Goal: Share content: Share content

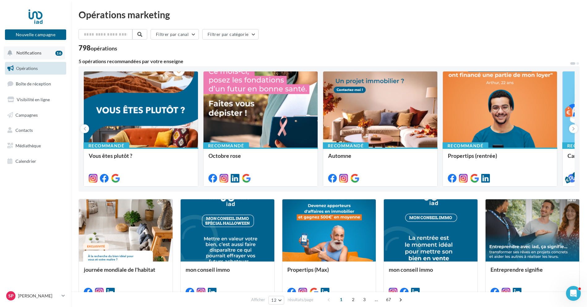
click at [26, 53] on span "Notifications" at bounding box center [28, 52] width 25 height 5
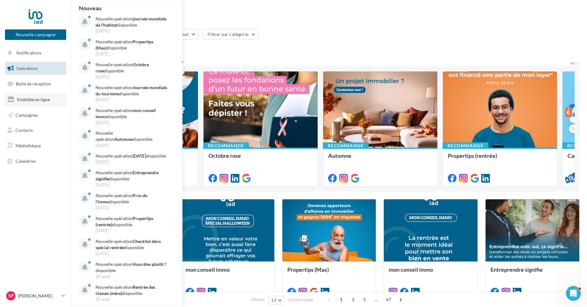
click at [35, 100] on span "Visibilité en ligne" at bounding box center [33, 99] width 33 height 5
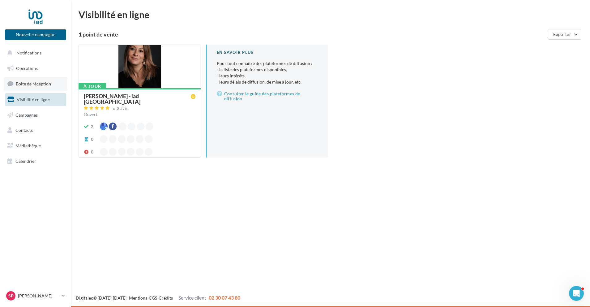
click at [40, 87] on link "Boîte de réception" at bounding box center [36, 83] width 64 height 13
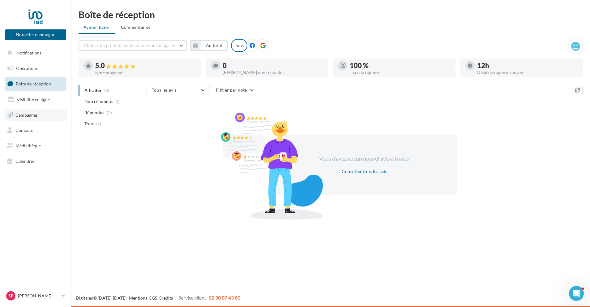
click at [24, 120] on link "Campagnes" at bounding box center [36, 115] width 64 height 13
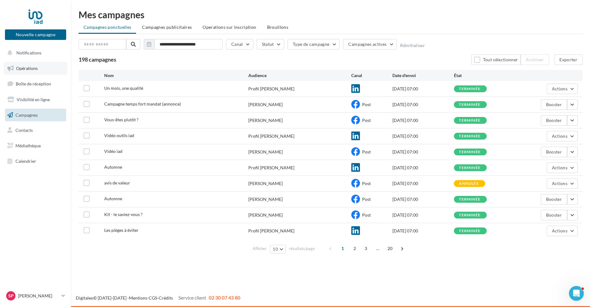
click at [32, 70] on span "Opérations" at bounding box center [27, 68] width 22 height 5
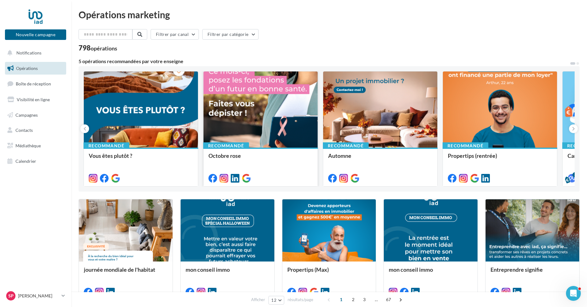
click at [259, 120] on div at bounding box center [261, 109] width 114 height 77
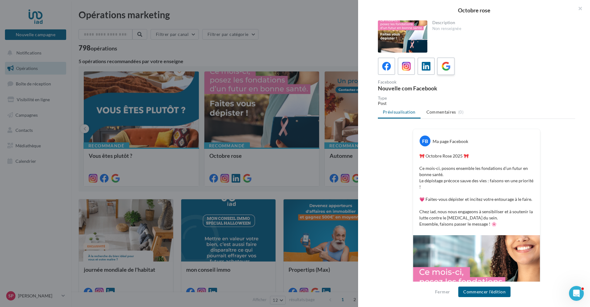
click at [447, 65] on icon at bounding box center [446, 66] width 9 height 9
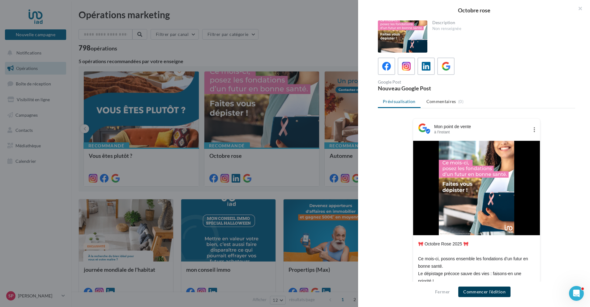
click at [495, 294] on button "Commencer l'édition" at bounding box center [484, 291] width 52 height 11
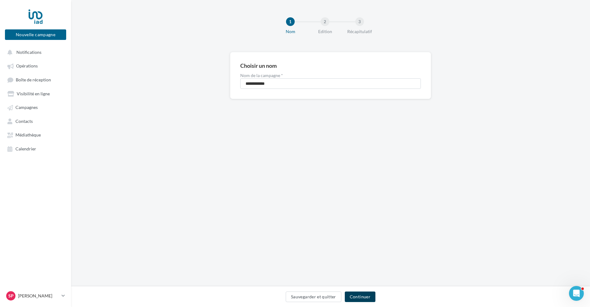
click at [361, 297] on button "Continuer" at bounding box center [360, 296] width 31 height 11
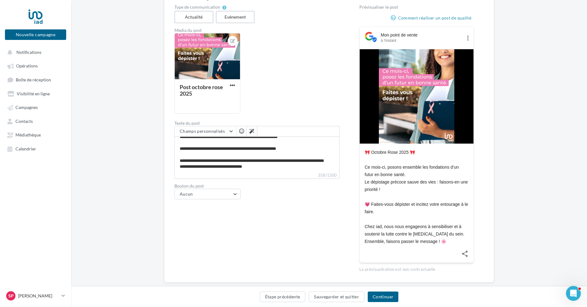
scroll to position [69, 0]
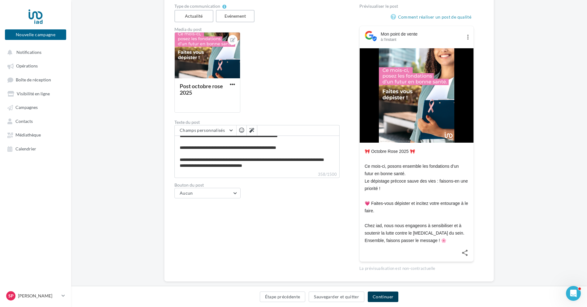
click at [380, 297] on button "Continuer" at bounding box center [383, 296] width 31 height 11
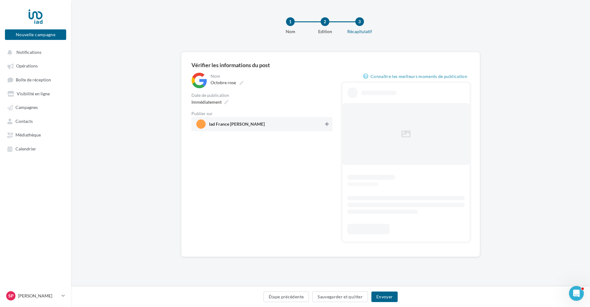
click at [324, 125] on button at bounding box center [327, 123] width 6 height 7
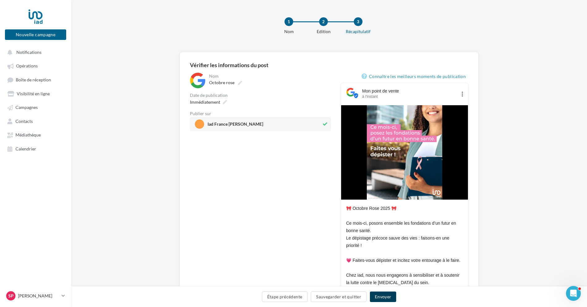
click at [385, 296] on button "Envoyer" at bounding box center [383, 296] width 26 height 11
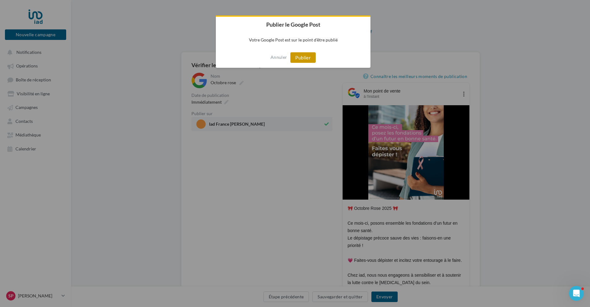
click at [300, 55] on button "Publier" at bounding box center [302, 57] width 25 height 11
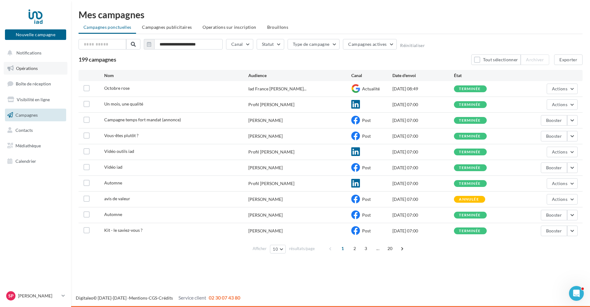
click at [28, 68] on span "Opérations" at bounding box center [27, 68] width 22 height 5
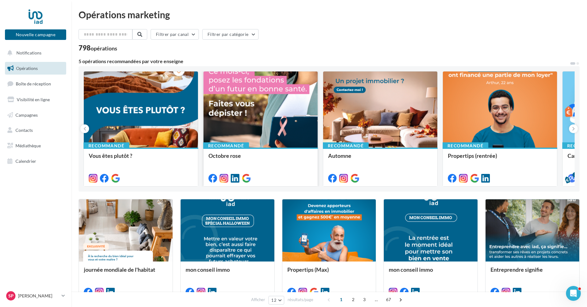
click at [247, 113] on div at bounding box center [261, 109] width 114 height 77
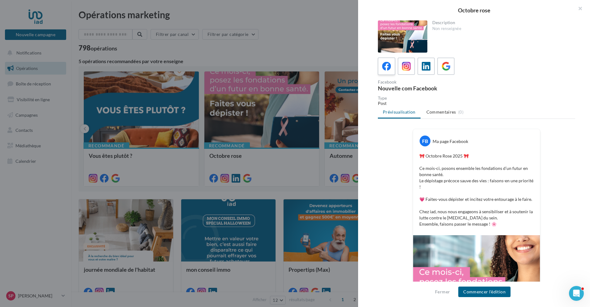
click at [387, 70] on icon at bounding box center [386, 66] width 9 height 9
click at [491, 292] on button "Commencer l'édition" at bounding box center [484, 291] width 52 height 11
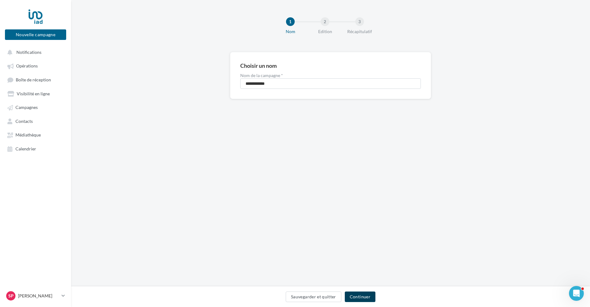
click at [366, 296] on button "Continuer" at bounding box center [360, 296] width 31 height 11
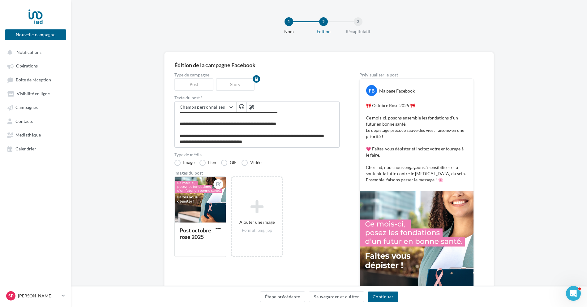
scroll to position [30, 0]
click at [252, 109] on icon at bounding box center [251, 107] width 5 height 5
type textarea "**********"
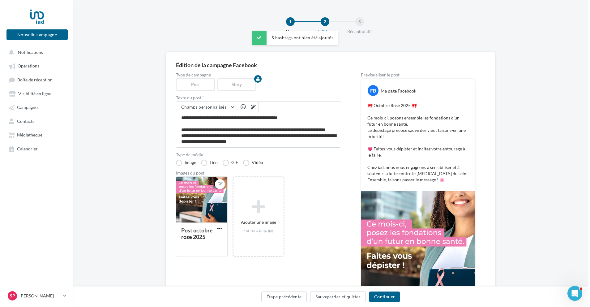
scroll to position [36, 0]
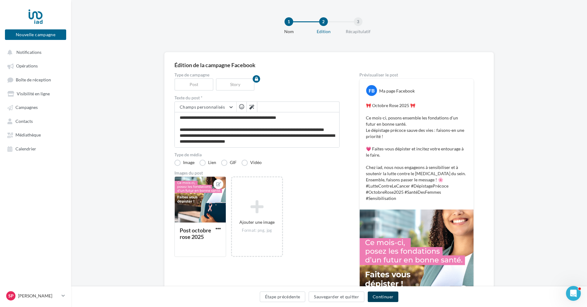
click at [384, 295] on button "Continuer" at bounding box center [383, 296] width 31 height 11
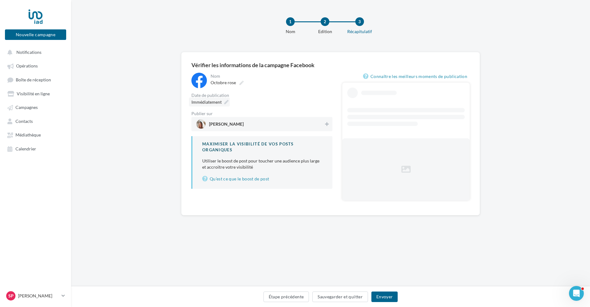
click at [213, 102] on span "Immédiatement" at bounding box center [206, 101] width 30 height 5
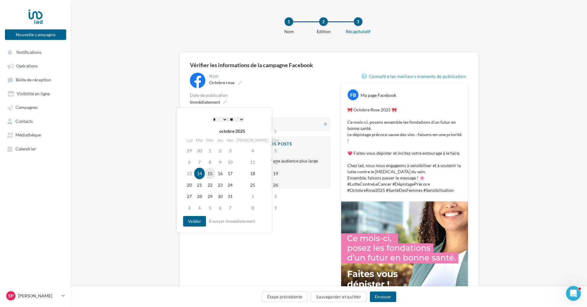
click at [214, 174] on td "15" at bounding box center [210, 173] width 11 height 11
click at [197, 223] on button "Valider" at bounding box center [194, 221] width 23 height 11
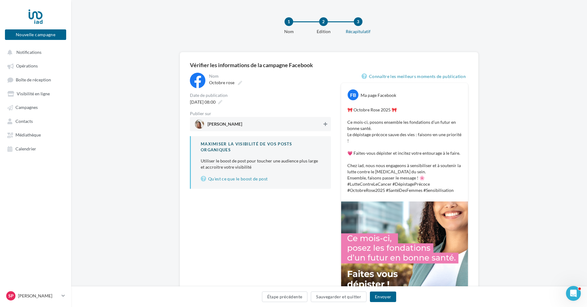
click at [326, 123] on icon at bounding box center [326, 124] width 4 height 4
click at [390, 297] on button "Envoyer" at bounding box center [383, 296] width 26 height 11
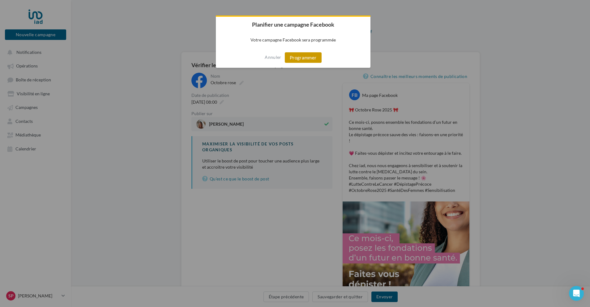
click at [300, 58] on button "Programmer" at bounding box center [303, 57] width 37 height 11
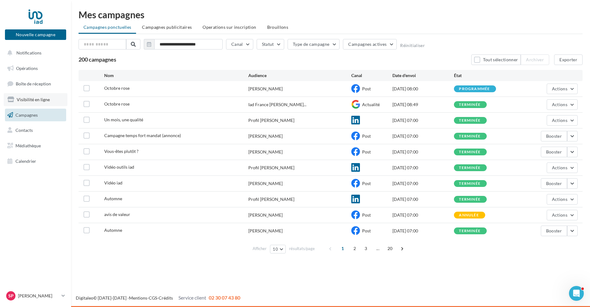
click at [36, 102] on link "Visibilité en ligne" at bounding box center [36, 99] width 64 height 13
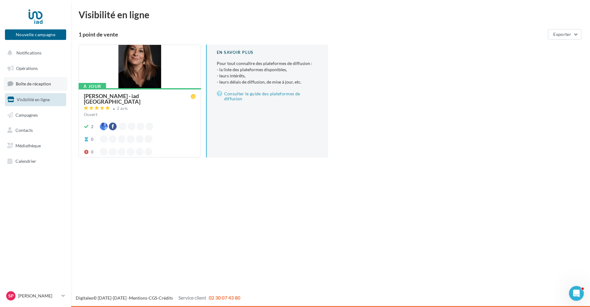
click at [36, 85] on span "Boîte de réception" at bounding box center [33, 83] width 35 height 5
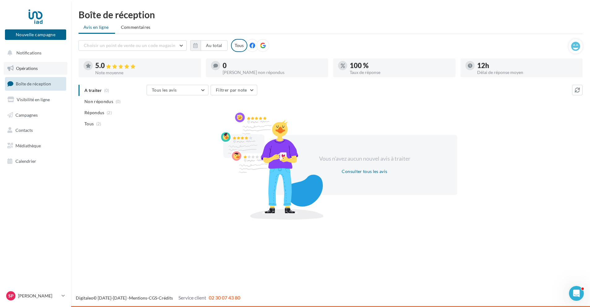
click at [31, 69] on span "Opérations" at bounding box center [27, 68] width 22 height 5
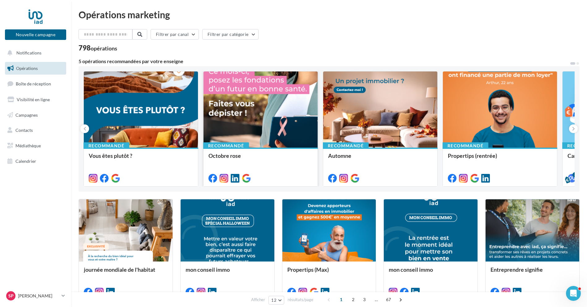
click at [239, 133] on div at bounding box center [261, 109] width 114 height 77
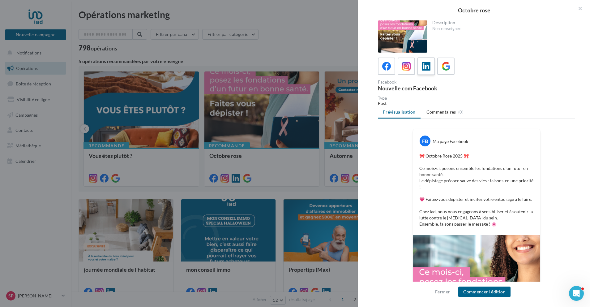
click at [425, 69] on icon at bounding box center [426, 66] width 9 height 9
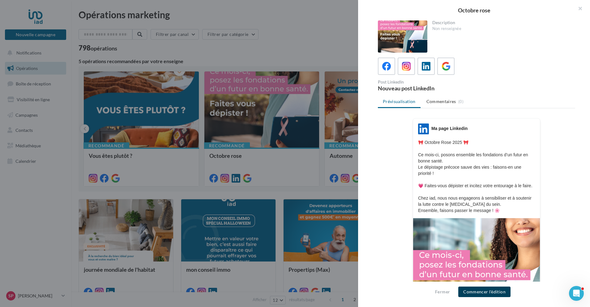
click at [488, 290] on button "Commencer l'édition" at bounding box center [484, 291] width 52 height 11
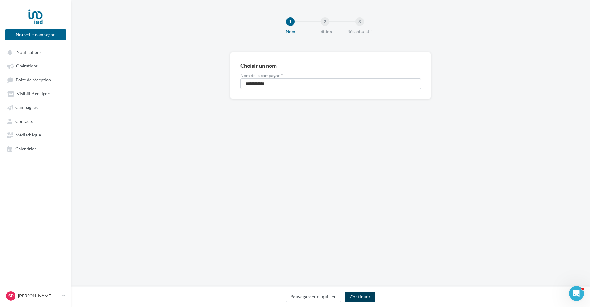
click at [364, 294] on button "Continuer" at bounding box center [360, 296] width 31 height 11
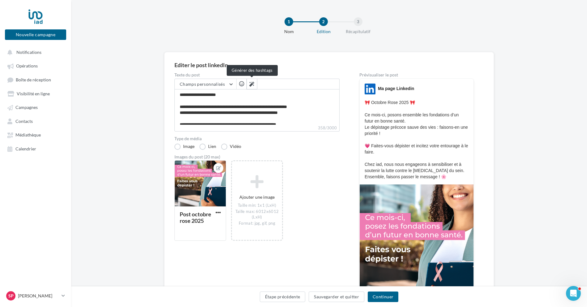
click at [253, 82] on icon at bounding box center [251, 84] width 5 height 5
type textarea "**********"
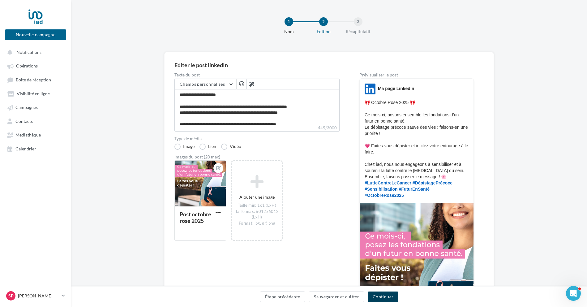
click at [390, 297] on button "Continuer" at bounding box center [383, 296] width 31 height 11
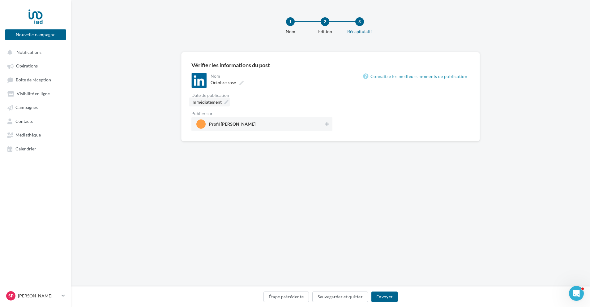
click at [212, 102] on span "Immédiatement" at bounding box center [206, 101] width 30 height 5
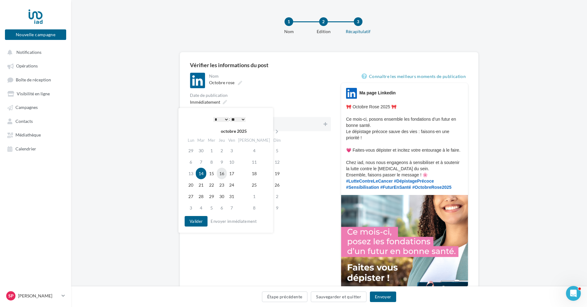
click at [227, 174] on td "16" at bounding box center [222, 173] width 10 height 11
click at [199, 221] on button "Valider" at bounding box center [194, 221] width 23 height 11
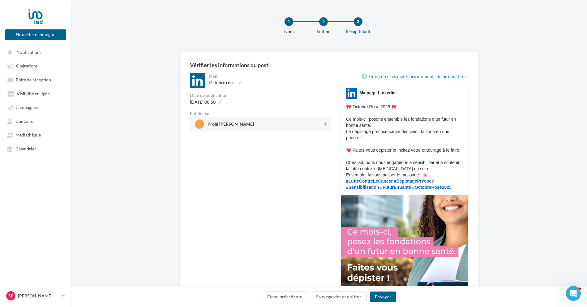
click at [322, 120] on span "Profil Stephanie Gamba" at bounding box center [258, 123] width 127 height 9
click at [383, 298] on button "Envoyer" at bounding box center [383, 296] width 26 height 11
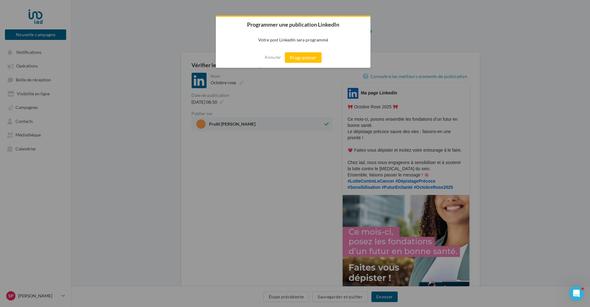
click at [305, 51] on div "Annuler Programmer" at bounding box center [293, 57] width 155 height 20
click at [304, 60] on button "Programmer" at bounding box center [303, 57] width 37 height 11
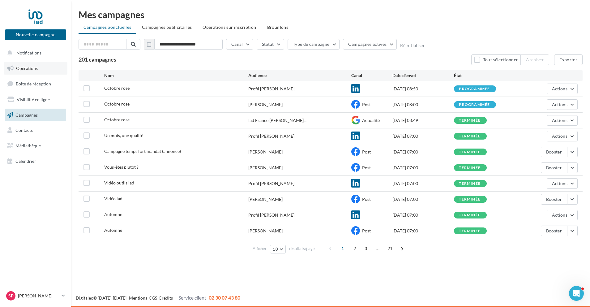
click at [33, 71] on link "Opérations" at bounding box center [36, 68] width 64 height 13
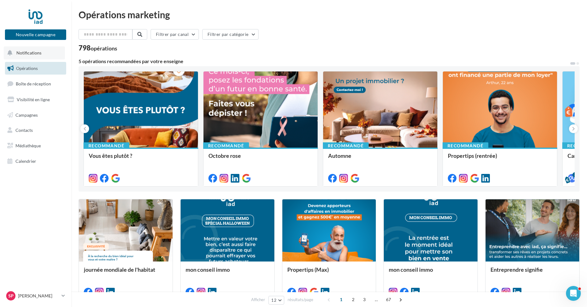
click at [23, 53] on span "Notifications" at bounding box center [28, 52] width 25 height 5
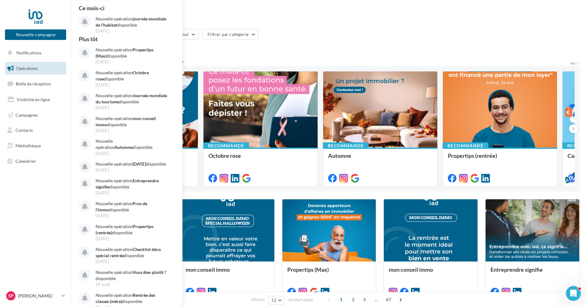
click at [454, 52] on div "798 opérations" at bounding box center [329, 49] width 501 height 8
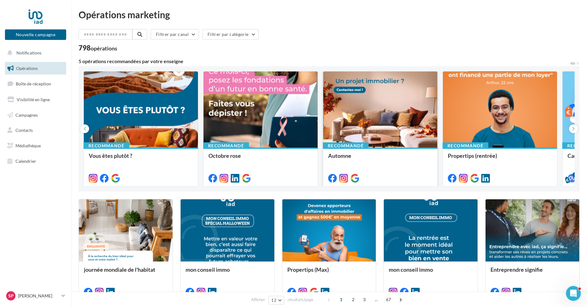
click at [393, 126] on div at bounding box center [380, 109] width 114 height 77
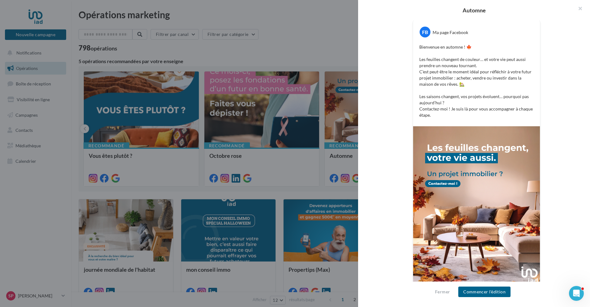
scroll to position [115, 0]
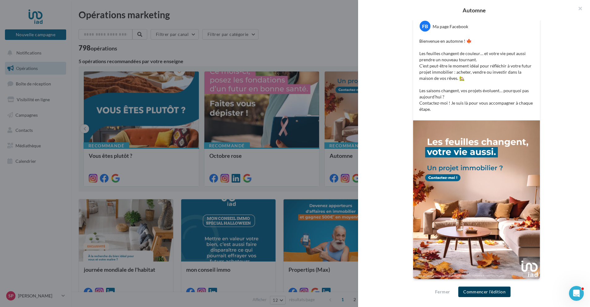
click at [474, 294] on button "Commencer l'édition" at bounding box center [484, 291] width 52 height 11
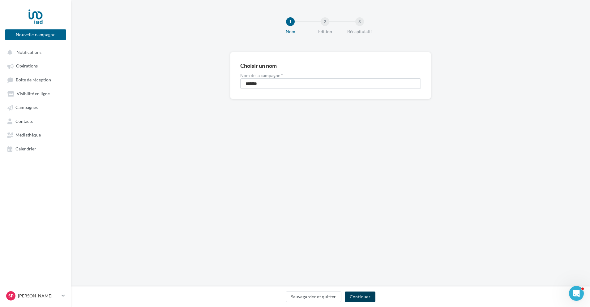
click at [367, 297] on button "Continuer" at bounding box center [360, 296] width 31 height 11
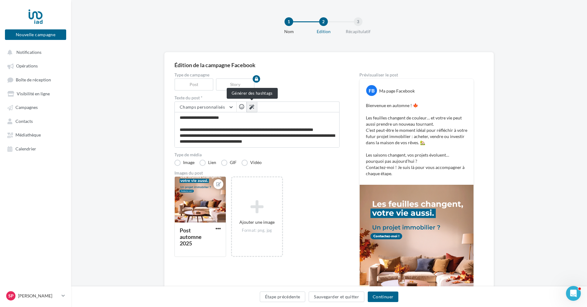
click at [251, 107] on icon at bounding box center [251, 107] width 5 height 5
type textarea "**********"
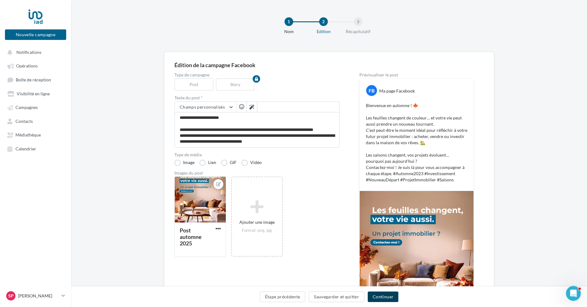
click at [388, 295] on button "Continuer" at bounding box center [383, 296] width 31 height 11
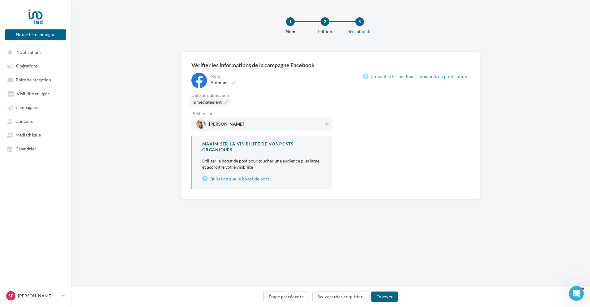
click at [208, 99] on div "Immédiatement" at bounding box center [209, 101] width 41 height 9
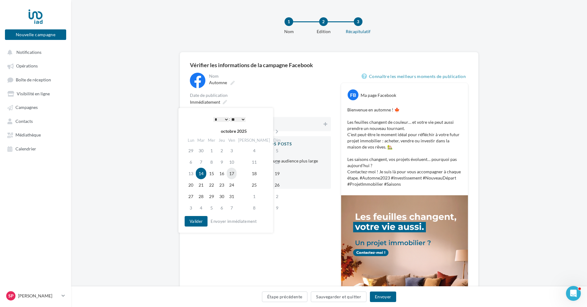
click at [237, 173] on td "17" at bounding box center [232, 173] width 10 height 11
click at [199, 222] on button "Valider" at bounding box center [194, 221] width 23 height 11
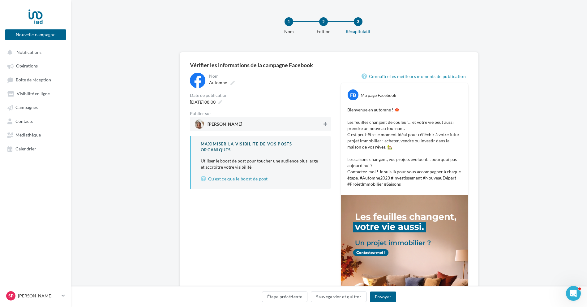
click at [326, 122] on icon at bounding box center [326, 124] width 4 height 4
click at [389, 295] on button "Envoyer" at bounding box center [383, 296] width 26 height 11
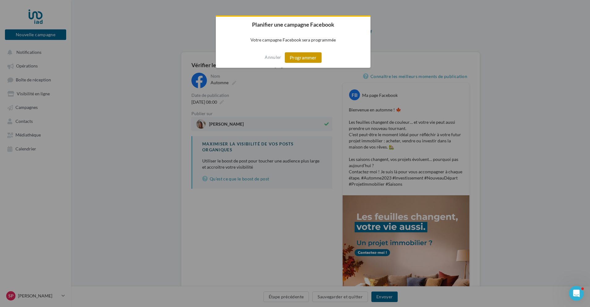
click at [303, 59] on button "Programmer" at bounding box center [303, 57] width 37 height 11
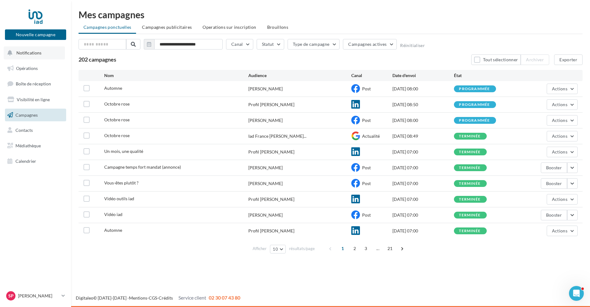
click at [25, 52] on span "Notifications" at bounding box center [28, 52] width 25 height 5
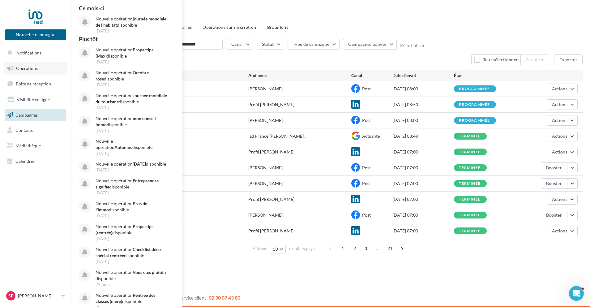
click at [24, 67] on span "Opérations" at bounding box center [27, 68] width 22 height 5
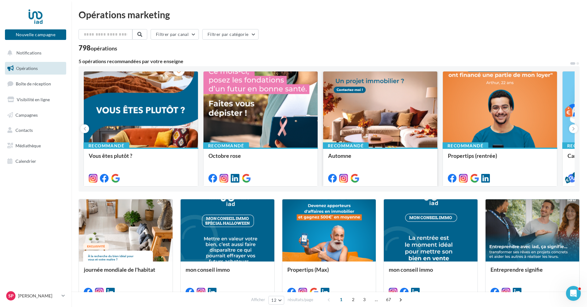
click at [365, 126] on div at bounding box center [380, 109] width 114 height 77
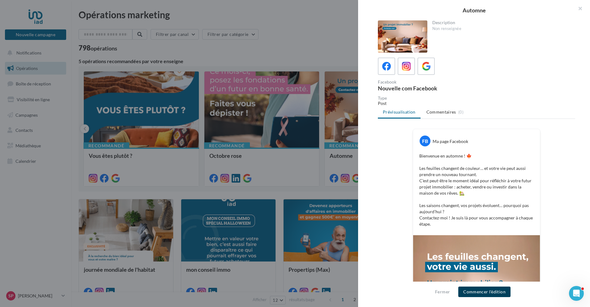
click at [484, 294] on button "Commencer l'édition" at bounding box center [484, 291] width 52 height 11
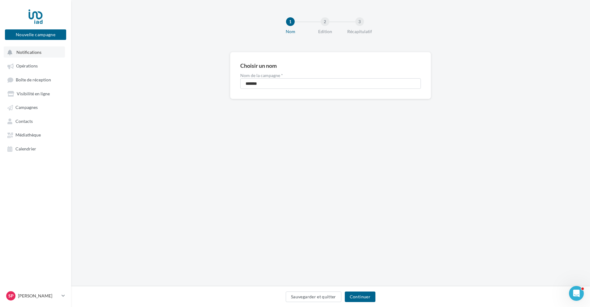
click at [29, 51] on span "Notifications" at bounding box center [28, 51] width 25 height 5
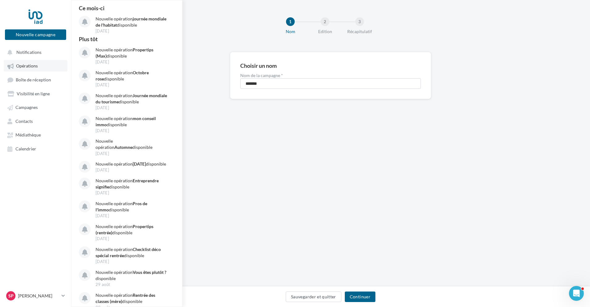
click at [29, 68] on span "Opérations" at bounding box center [27, 65] width 22 height 5
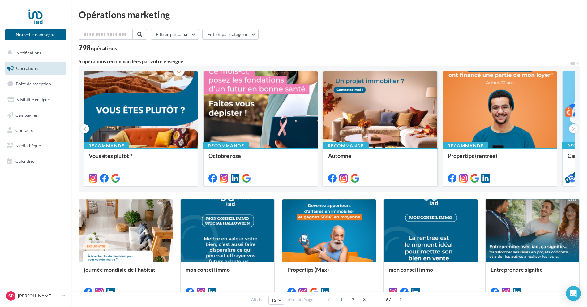
click at [370, 130] on div at bounding box center [380, 109] width 114 height 77
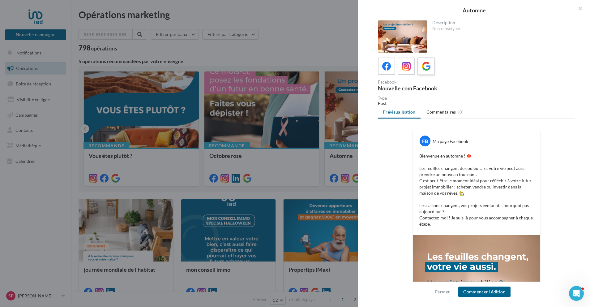
click at [426, 63] on icon at bounding box center [426, 66] width 9 height 9
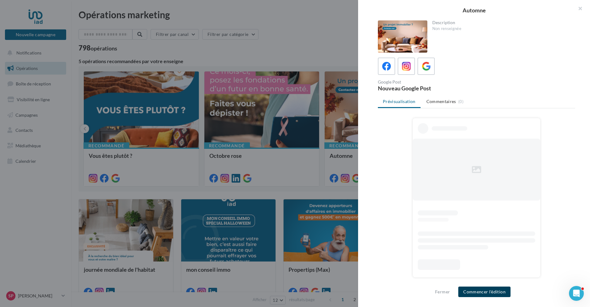
click at [496, 291] on button "Commencer l'édition" at bounding box center [484, 291] width 52 height 11
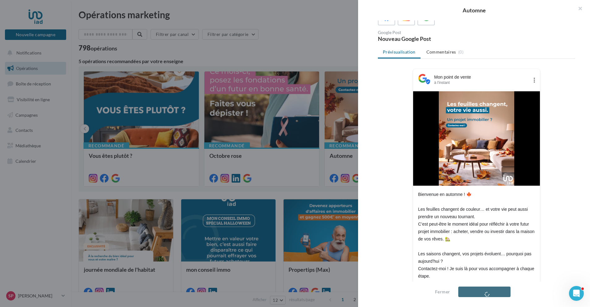
scroll to position [69, 0]
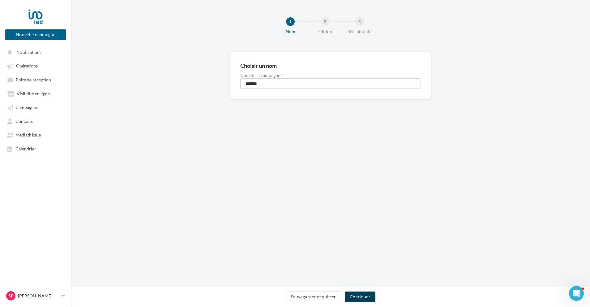
click at [369, 298] on button "Continuer" at bounding box center [360, 296] width 31 height 11
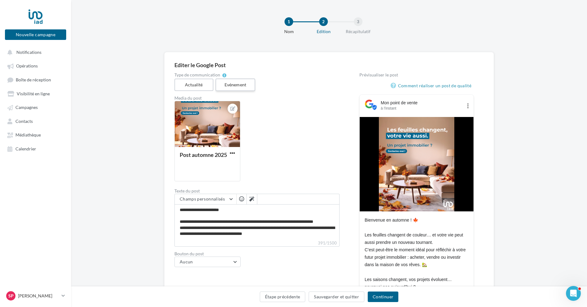
click at [222, 83] on label "Evénement" at bounding box center [235, 85] width 40 height 13
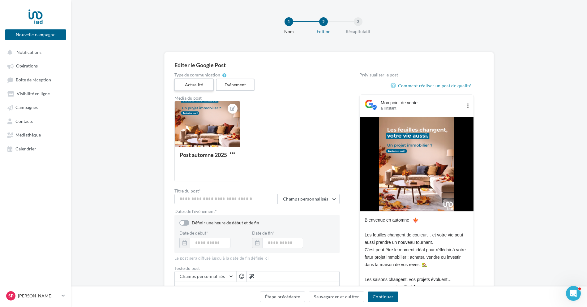
click at [199, 84] on label "Actualité" at bounding box center [194, 85] width 40 height 13
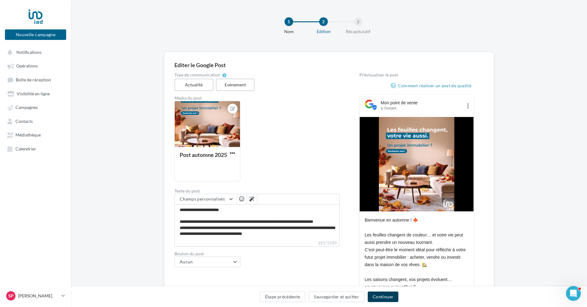
click at [391, 298] on button "Continuer" at bounding box center [383, 296] width 31 height 11
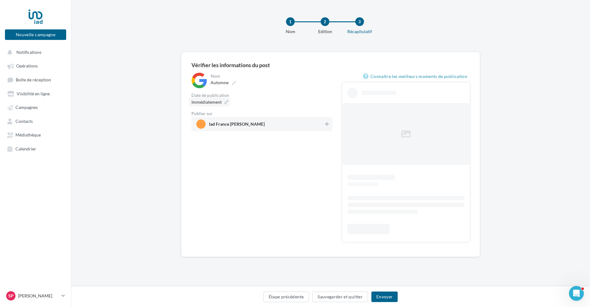
click at [207, 100] on span "Immédiatement" at bounding box center [206, 101] width 30 height 5
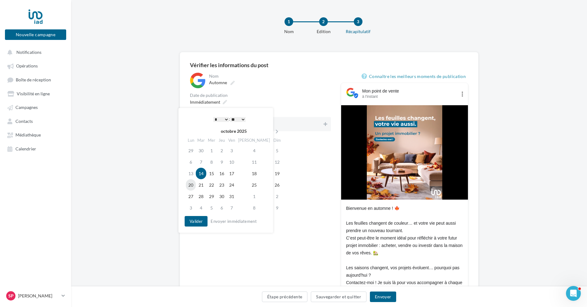
click at [189, 184] on td "20" at bounding box center [191, 184] width 10 height 11
click at [201, 223] on button "Valider" at bounding box center [194, 221] width 23 height 11
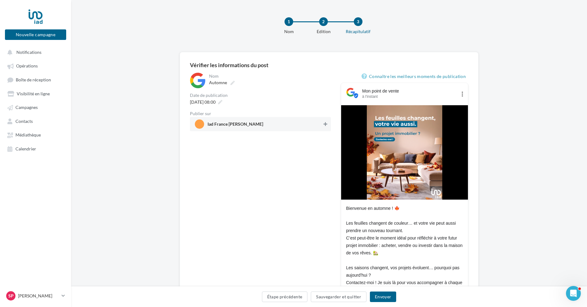
click at [327, 122] on button at bounding box center [325, 123] width 6 height 7
click at [380, 294] on button "Envoyer" at bounding box center [383, 296] width 26 height 11
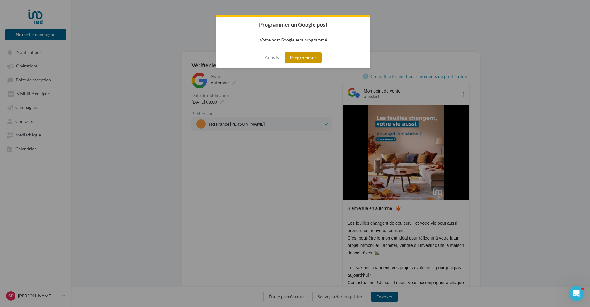
click at [313, 59] on button "Programmer" at bounding box center [303, 57] width 37 height 11
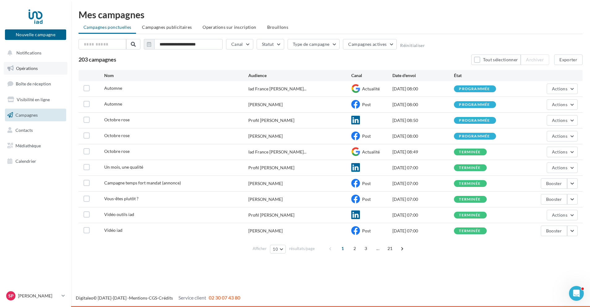
click at [32, 66] on span "Opérations" at bounding box center [27, 68] width 22 height 5
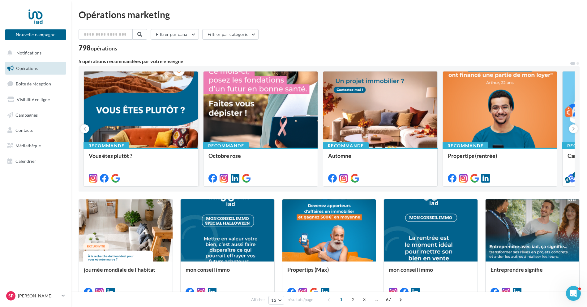
click at [169, 129] on div at bounding box center [141, 109] width 114 height 77
click at [501, 131] on div at bounding box center [500, 109] width 114 height 77
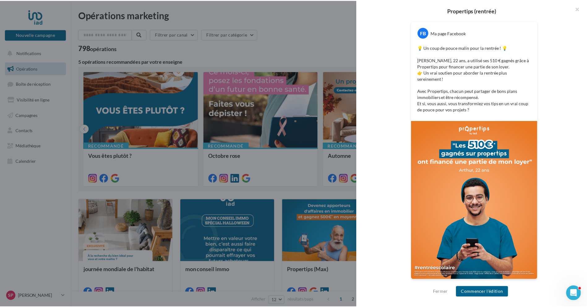
scroll to position [109, 0]
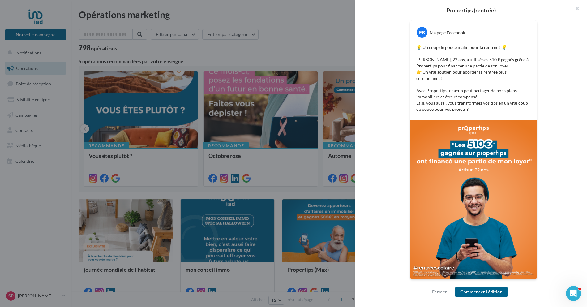
click at [311, 45] on div at bounding box center [293, 153] width 587 height 307
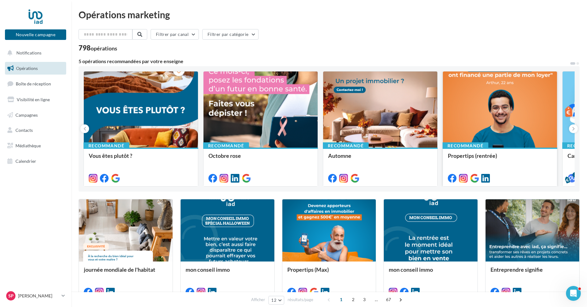
drag, startPoint x: 534, startPoint y: 123, endPoint x: 520, endPoint y: 126, distance: 13.8
click at [520, 126] on div at bounding box center [500, 109] width 114 height 77
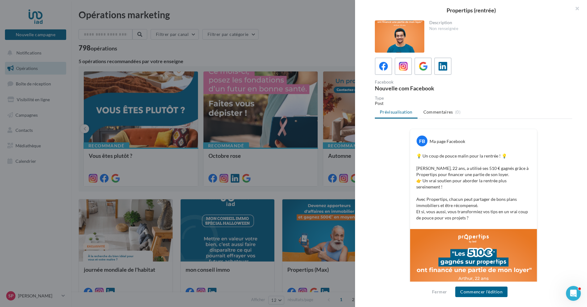
click at [325, 24] on div at bounding box center [293, 153] width 587 height 307
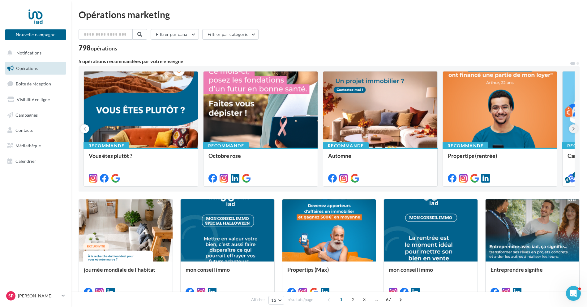
click at [574, 129] on icon at bounding box center [573, 129] width 3 height 6
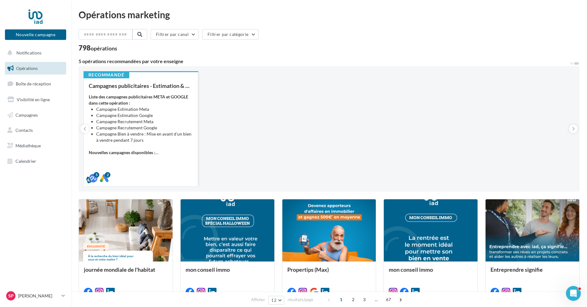
click at [178, 123] on li "Campagne Recrutement Meta" at bounding box center [144, 121] width 97 height 6
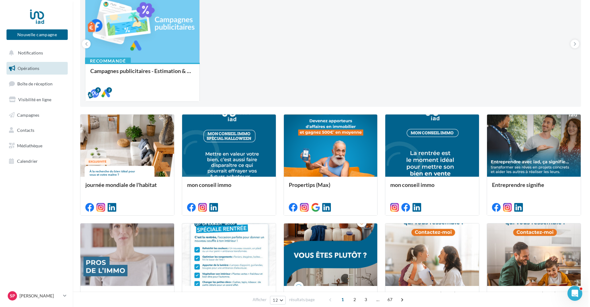
scroll to position [93, 0]
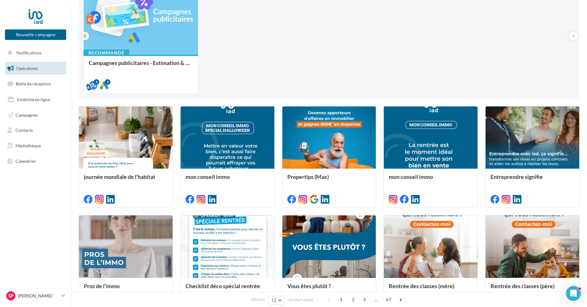
click at [84, 34] on icon at bounding box center [85, 36] width 3 height 6
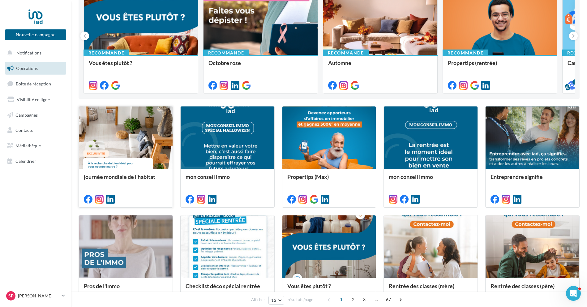
click at [157, 137] on div at bounding box center [126, 137] width 94 height 63
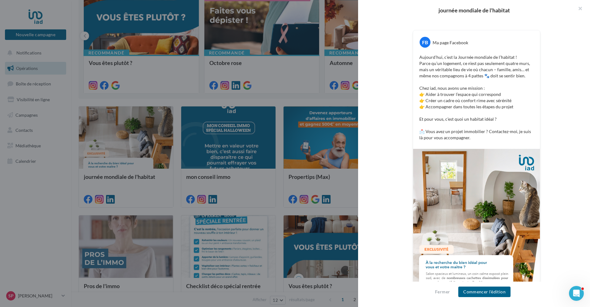
scroll to position [96, 0]
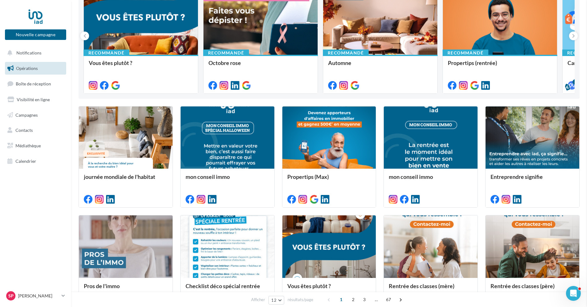
click at [256, 137] on div at bounding box center [228, 137] width 94 height 63
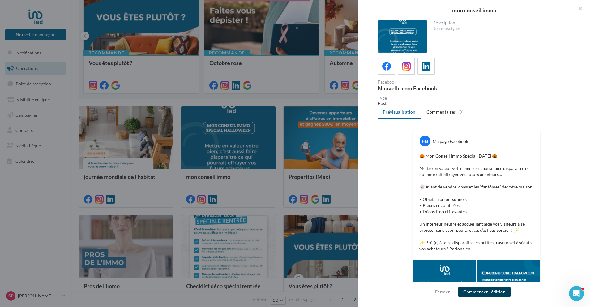
click at [493, 294] on button "Commencer l'édition" at bounding box center [484, 291] width 52 height 11
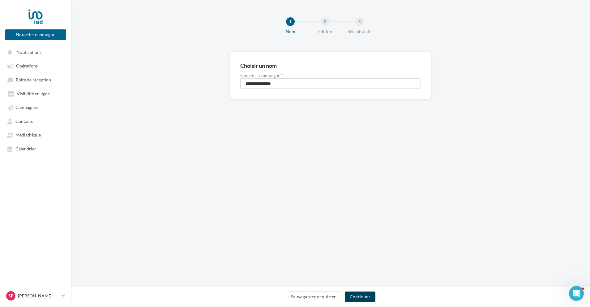
click at [360, 296] on button "Continuer" at bounding box center [360, 296] width 31 height 11
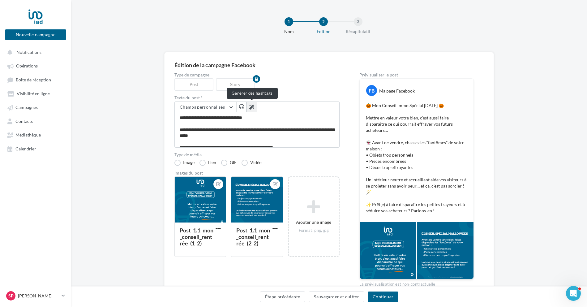
click at [252, 105] on icon at bounding box center [251, 107] width 5 height 5
type textarea "**********"
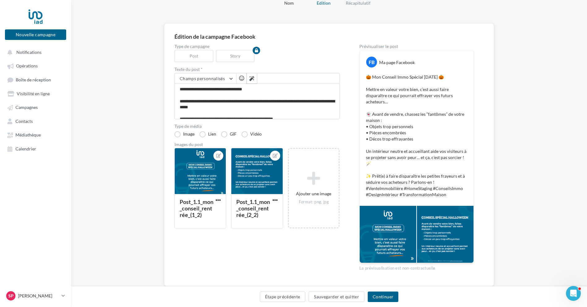
scroll to position [31, 0]
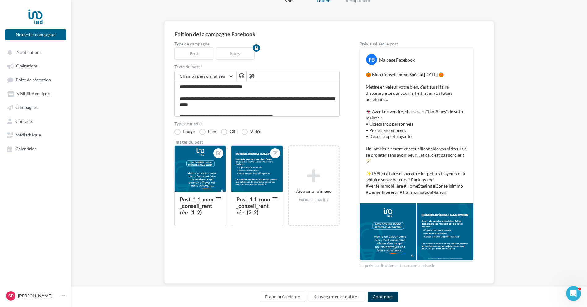
click at [391, 297] on button "Continuer" at bounding box center [383, 296] width 31 height 11
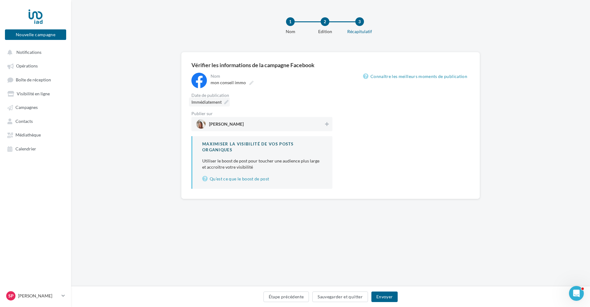
click at [210, 98] on div "Immédiatement" at bounding box center [209, 101] width 41 height 9
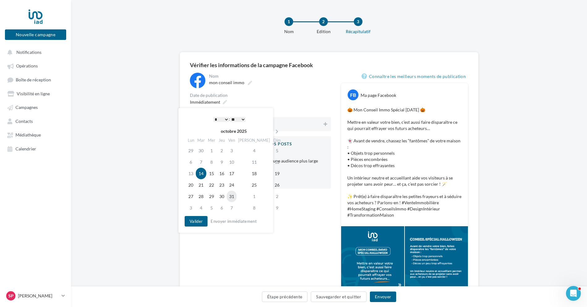
click at [237, 197] on td "31" at bounding box center [232, 196] width 10 height 11
click at [195, 224] on button "Valider" at bounding box center [194, 221] width 23 height 11
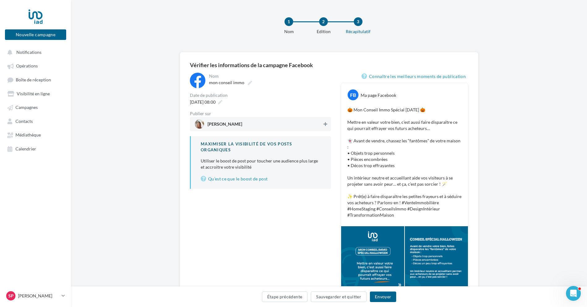
click at [328, 126] on button at bounding box center [325, 123] width 6 height 7
click at [387, 296] on button "Envoyer" at bounding box center [383, 296] width 26 height 11
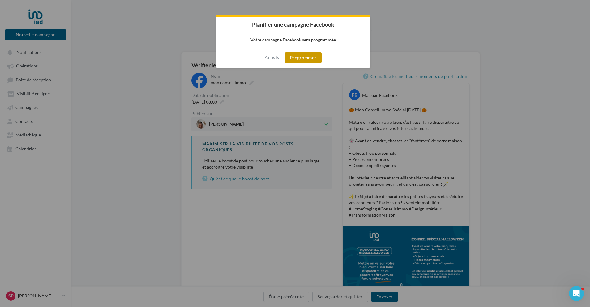
click at [312, 61] on button "Programmer" at bounding box center [303, 57] width 37 height 11
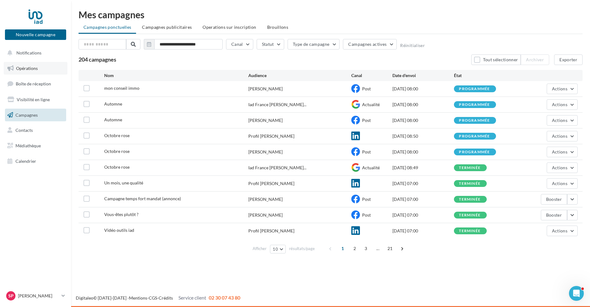
click at [35, 69] on span "Opérations" at bounding box center [27, 68] width 22 height 5
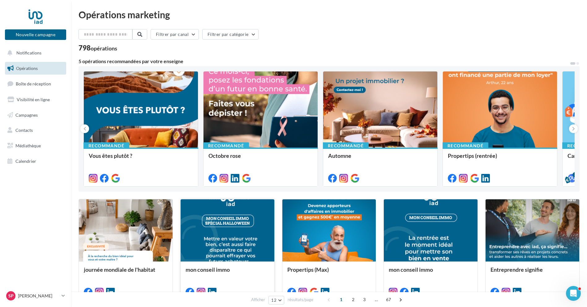
click at [258, 243] on div at bounding box center [228, 230] width 94 height 63
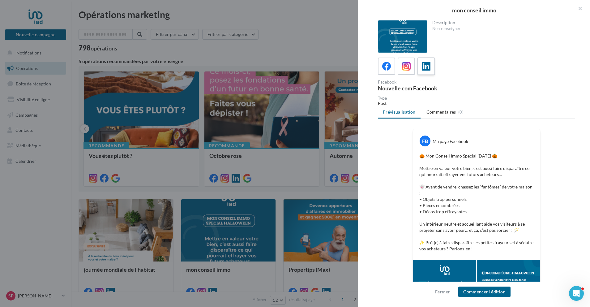
click at [429, 66] on icon at bounding box center [426, 66] width 9 height 9
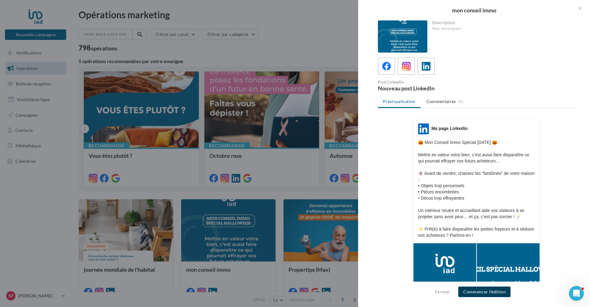
click at [474, 291] on button "Commencer l'édition" at bounding box center [484, 291] width 52 height 11
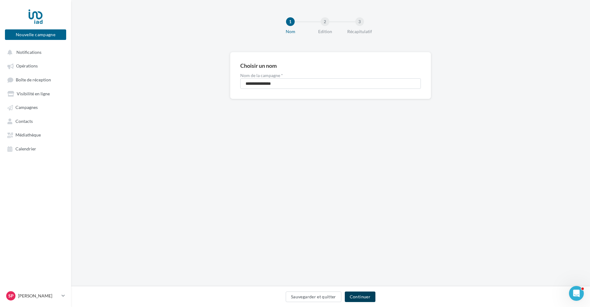
click at [366, 294] on button "Continuer" at bounding box center [360, 296] width 31 height 11
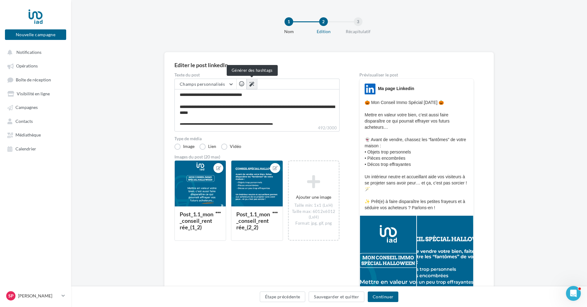
click at [251, 85] on icon at bounding box center [251, 84] width 5 height 5
type textarea "**********"
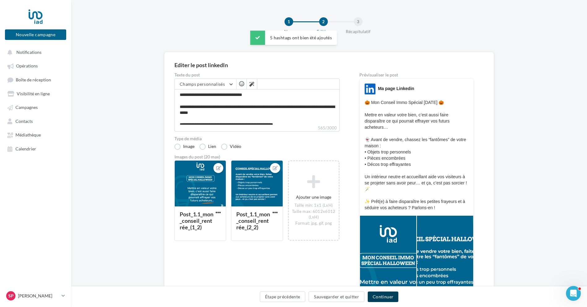
click at [386, 299] on button "Continuer" at bounding box center [383, 296] width 31 height 11
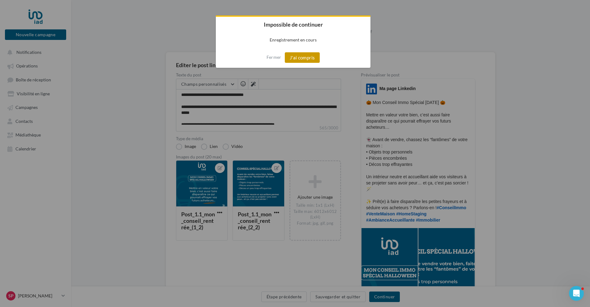
click at [304, 58] on button "J'ai compris" at bounding box center [302, 57] width 35 height 11
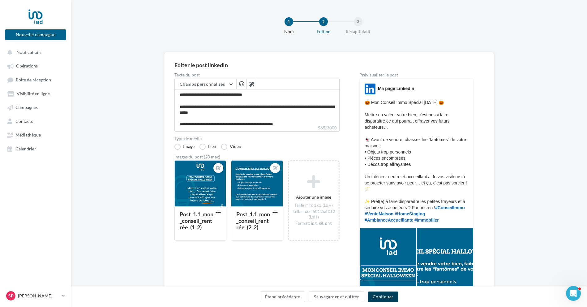
click at [382, 294] on button "Continuer" at bounding box center [383, 296] width 31 height 11
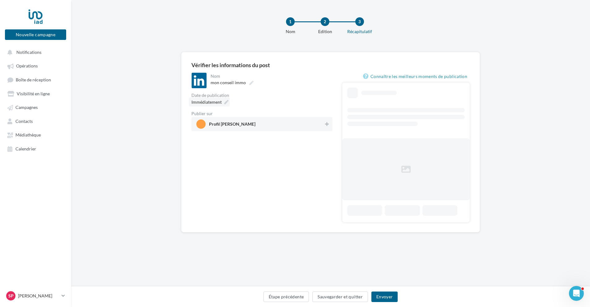
click at [224, 101] on div "Immédiatement" at bounding box center [209, 101] width 41 height 9
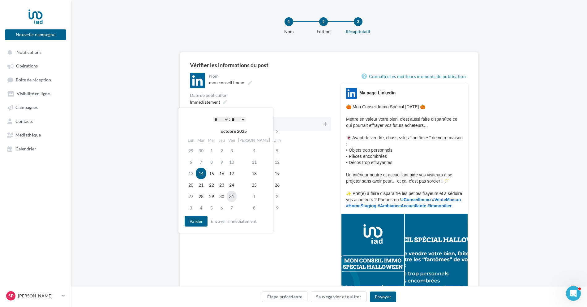
click at [237, 199] on td "31" at bounding box center [232, 196] width 10 height 11
click at [192, 219] on button "Valider" at bounding box center [194, 221] width 23 height 11
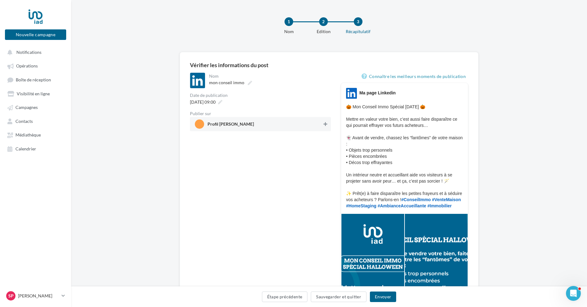
drag, startPoint x: 327, startPoint y: 120, endPoint x: 328, endPoint y: 136, distance: 16.2
click at [327, 121] on button at bounding box center [325, 123] width 6 height 7
click at [376, 297] on button "Envoyer" at bounding box center [383, 296] width 26 height 11
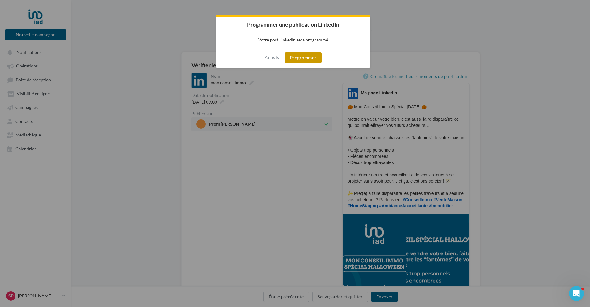
click at [305, 58] on button "Programmer" at bounding box center [303, 57] width 37 height 11
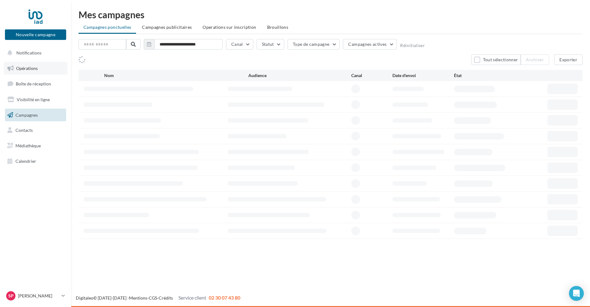
click at [31, 67] on span "Opérations" at bounding box center [27, 68] width 22 height 5
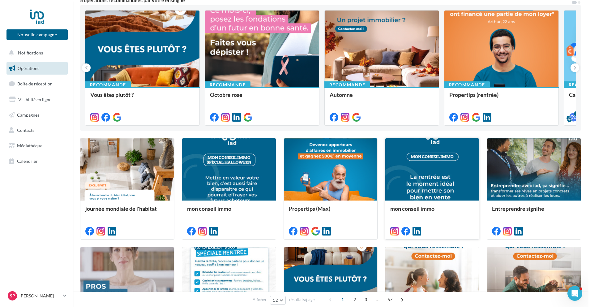
scroll to position [62, 0]
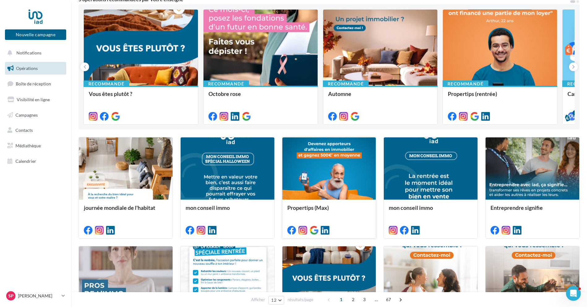
click at [364, 172] on div at bounding box center [329, 168] width 94 height 63
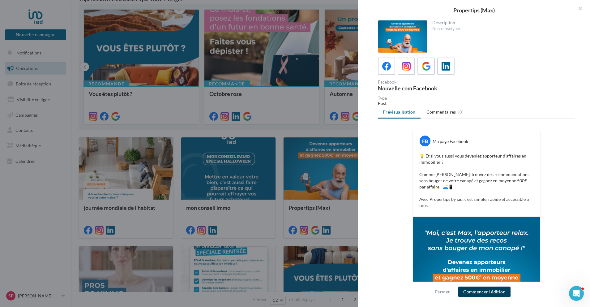
click at [492, 293] on button "Commencer l'édition" at bounding box center [484, 291] width 52 height 11
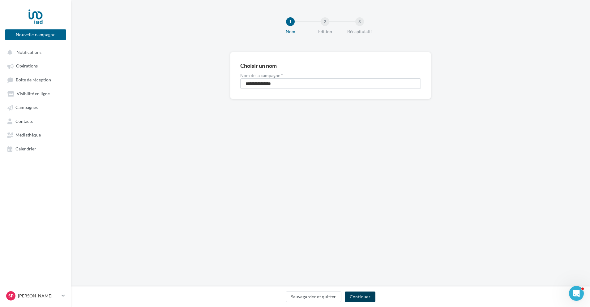
click at [358, 298] on button "Continuer" at bounding box center [360, 296] width 31 height 11
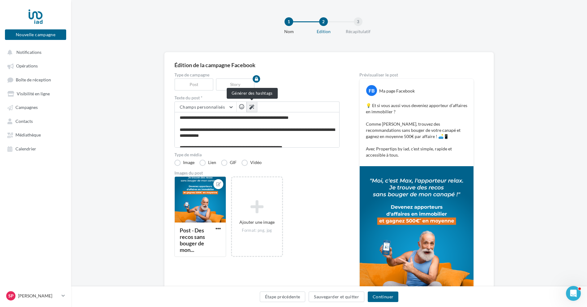
click at [253, 108] on icon at bounding box center [251, 107] width 5 height 5
type textarea "**********"
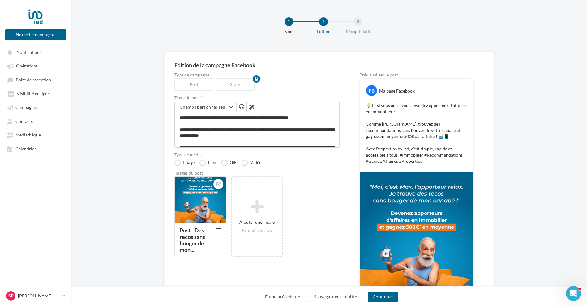
click at [241, 105] on span "button" at bounding box center [241, 106] width 5 height 5
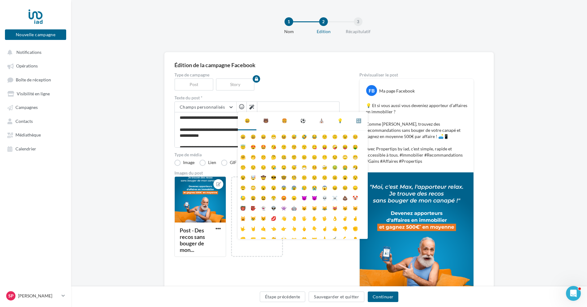
click at [334, 254] on div "Post - Des recos sans bouger de mon... Ajouter une image Format: png, jpg" at bounding box center [259, 219] width 170 height 87
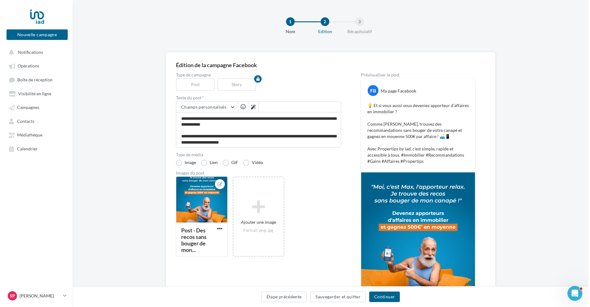
scroll to position [12, 0]
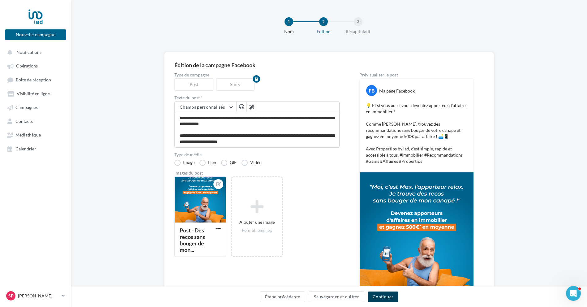
click at [397, 297] on button "Continuer" at bounding box center [383, 296] width 31 height 11
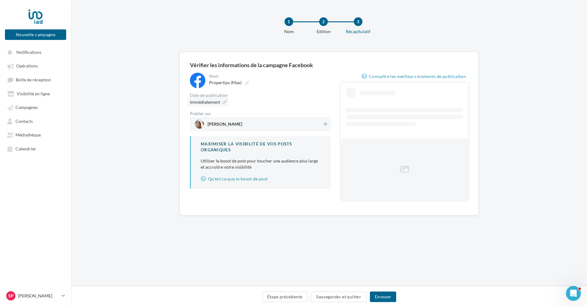
click at [213, 99] on span "Immédiatement" at bounding box center [205, 101] width 30 height 5
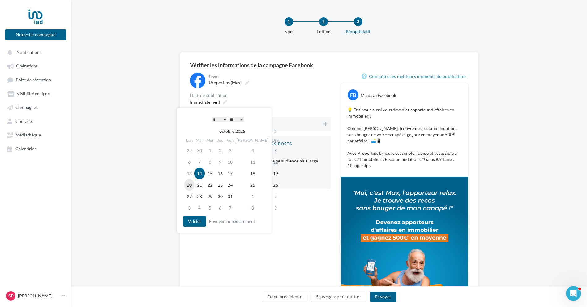
click at [192, 187] on td "20" at bounding box center [189, 184] width 10 height 11
click at [198, 220] on button "Valider" at bounding box center [194, 221] width 23 height 11
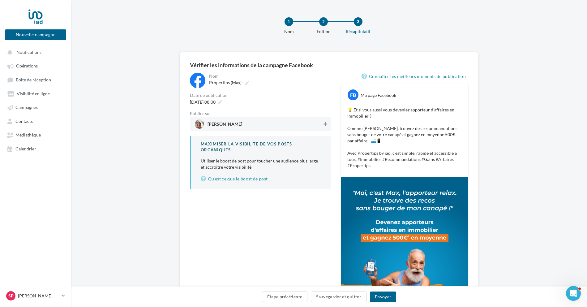
click at [326, 124] on icon at bounding box center [326, 124] width 4 height 4
click at [387, 297] on button "Envoyer" at bounding box center [383, 296] width 26 height 11
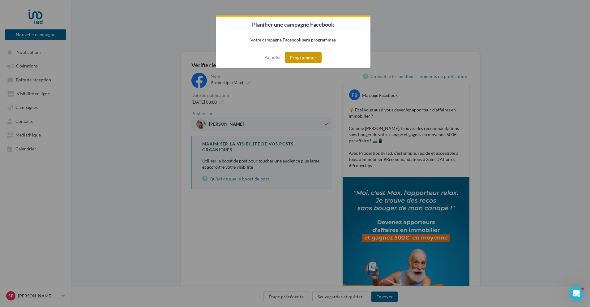
click at [305, 58] on button "Programmer" at bounding box center [303, 57] width 37 height 11
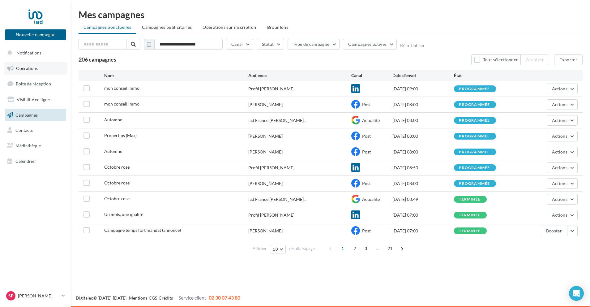
click at [45, 67] on link "Opérations" at bounding box center [36, 68] width 64 height 13
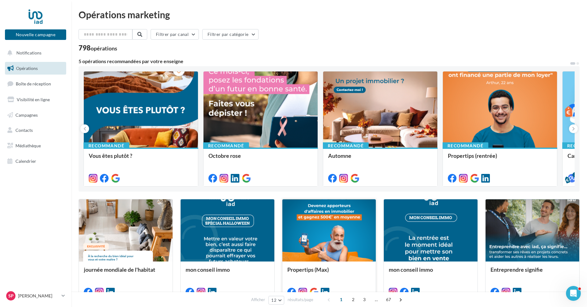
click at [349, 247] on div at bounding box center [329, 230] width 94 height 63
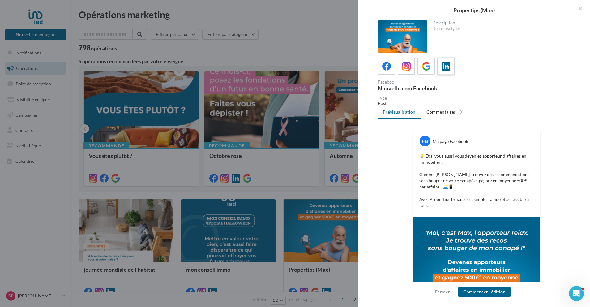
click at [441, 66] on div at bounding box center [445, 66] width 11 height 11
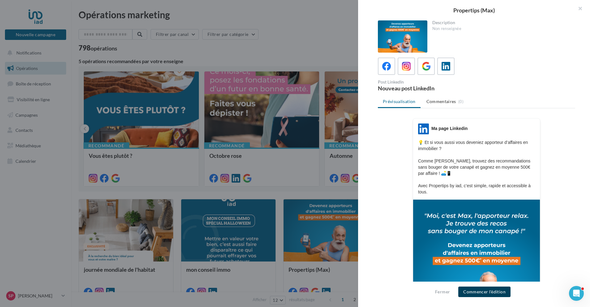
click at [467, 294] on button "Commencer l'édition" at bounding box center [484, 291] width 52 height 11
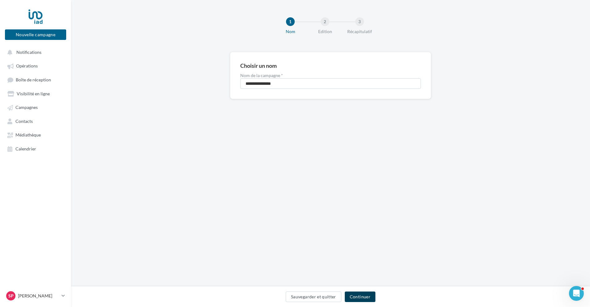
click at [359, 297] on button "Continuer" at bounding box center [360, 296] width 31 height 11
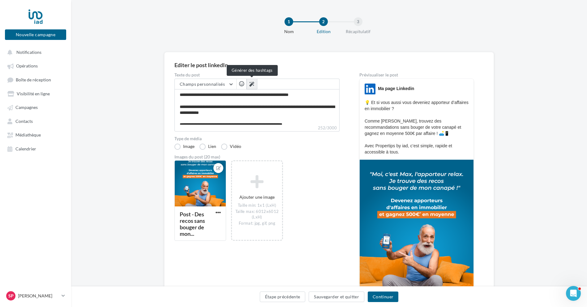
click at [251, 85] on icon at bounding box center [251, 84] width 5 height 5
type textarea "**********"
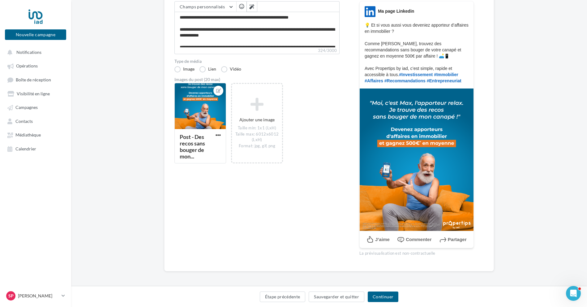
scroll to position [78, 0]
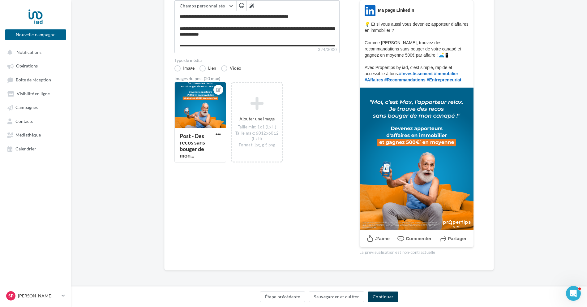
click at [383, 295] on button "Continuer" at bounding box center [383, 296] width 31 height 11
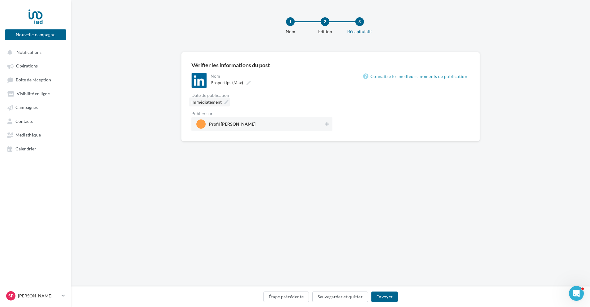
click at [207, 97] on div "Immédiatement" at bounding box center [209, 101] width 41 height 9
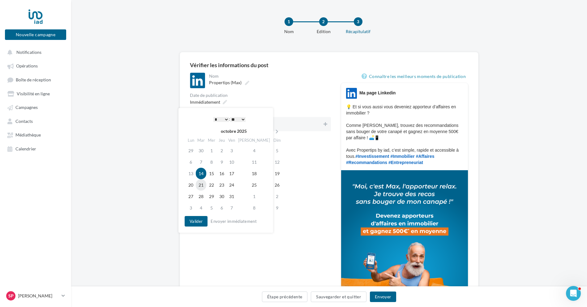
click at [199, 184] on td "21" at bounding box center [201, 184] width 11 height 11
click at [194, 219] on button "Valider" at bounding box center [194, 221] width 23 height 11
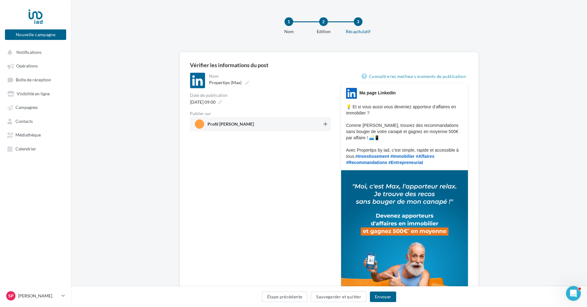
click at [324, 125] on icon at bounding box center [326, 124] width 4 height 4
click at [376, 298] on button "Envoyer" at bounding box center [383, 296] width 26 height 11
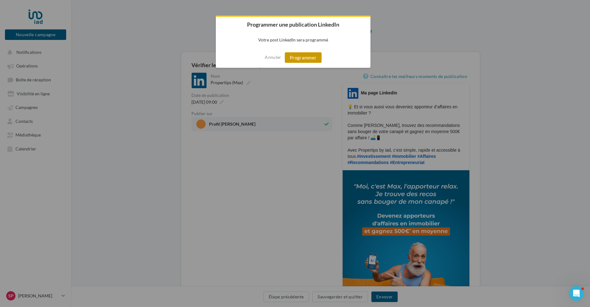
click at [294, 57] on button "Programmer" at bounding box center [303, 57] width 37 height 11
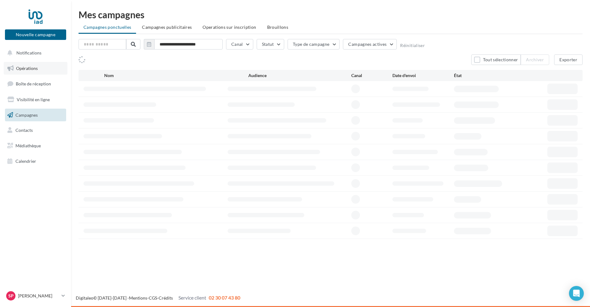
drag, startPoint x: 0, startPoint y: 0, endPoint x: 30, endPoint y: 67, distance: 73.6
click at [30, 67] on span "Opérations" at bounding box center [27, 68] width 22 height 5
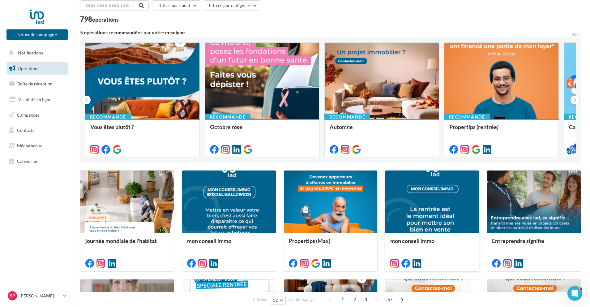
scroll to position [31, 0]
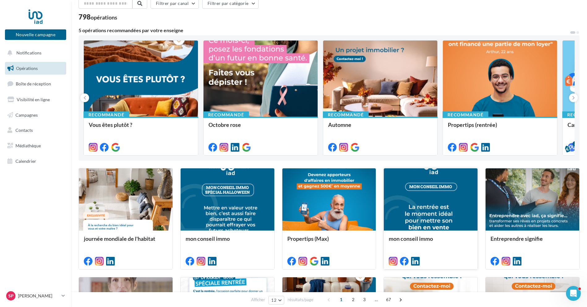
click at [465, 212] on div at bounding box center [431, 199] width 94 height 63
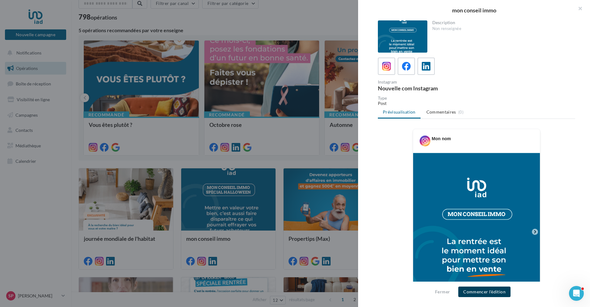
click at [482, 294] on button "Commencer l'édition" at bounding box center [484, 291] width 52 height 11
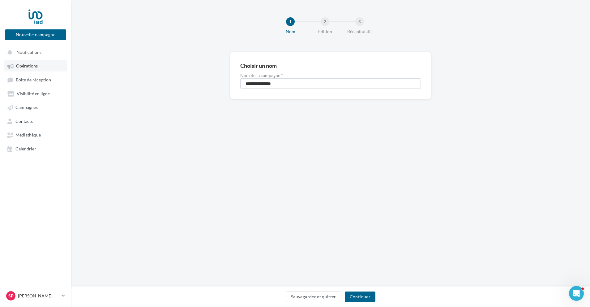
click at [23, 70] on link "Opérations" at bounding box center [36, 65] width 64 height 11
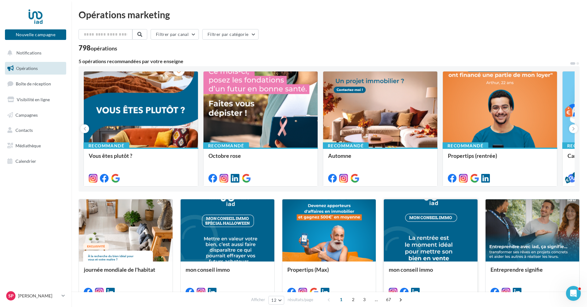
click at [422, 238] on div at bounding box center [431, 230] width 94 height 63
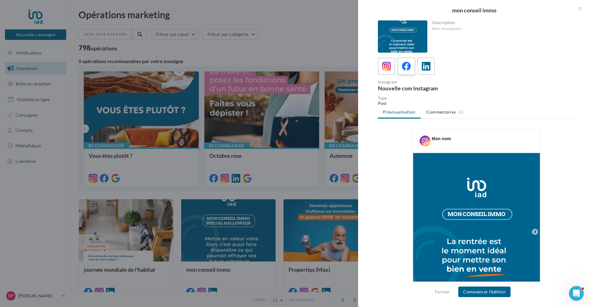
click at [405, 66] on icon at bounding box center [406, 66] width 9 height 9
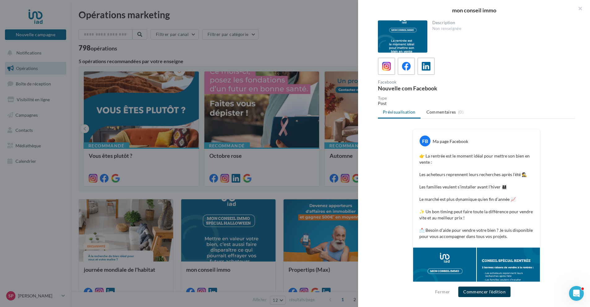
click at [473, 292] on button "Commencer l'édition" at bounding box center [484, 291] width 52 height 11
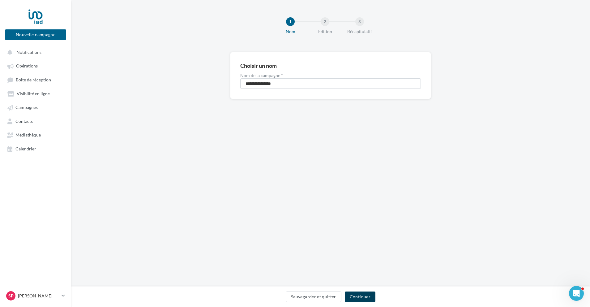
click at [366, 296] on button "Continuer" at bounding box center [360, 296] width 31 height 11
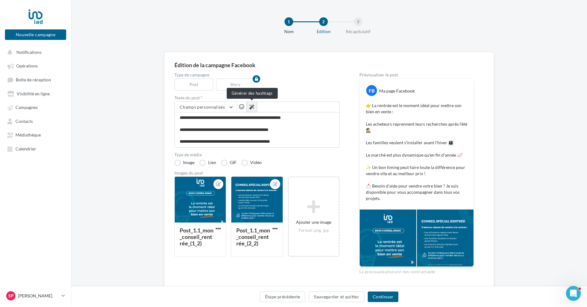
click at [250, 106] on icon at bounding box center [251, 107] width 5 height 5
type textarea "**********"
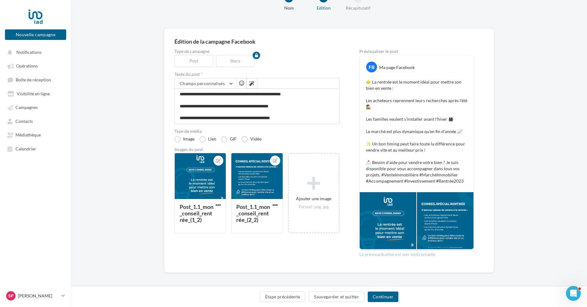
scroll to position [26, 0]
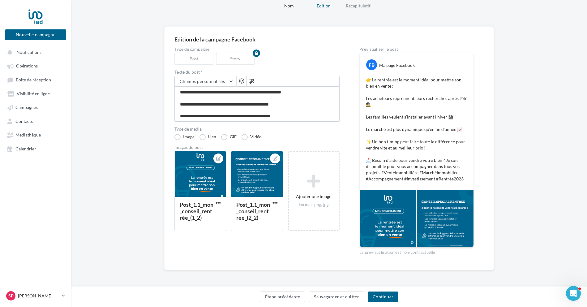
click at [281, 107] on textarea "**********" at bounding box center [256, 104] width 165 height 36
type textarea "**********"
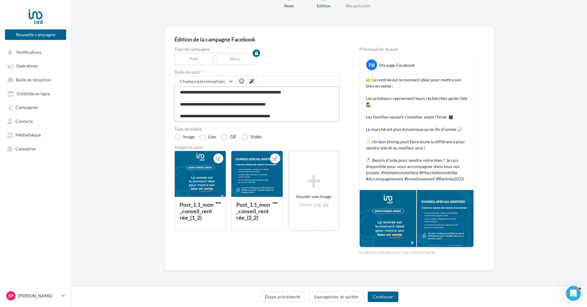
type textarea "**********"
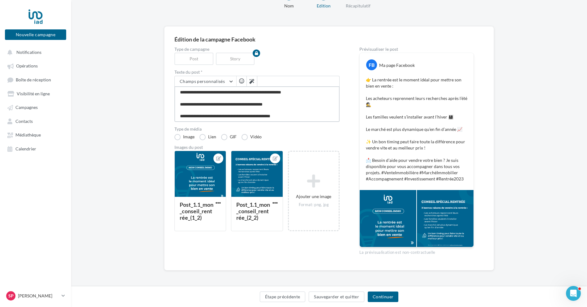
type textarea "**********"
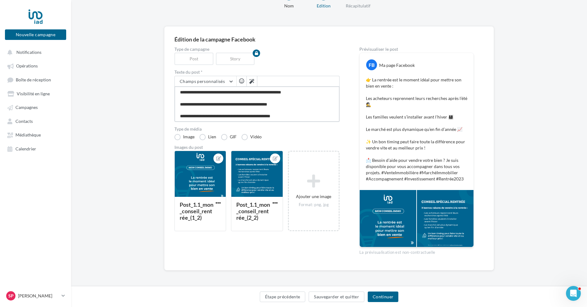
type textarea "**********"
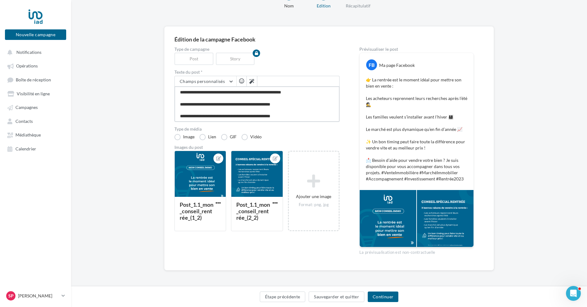
type textarea "**********"
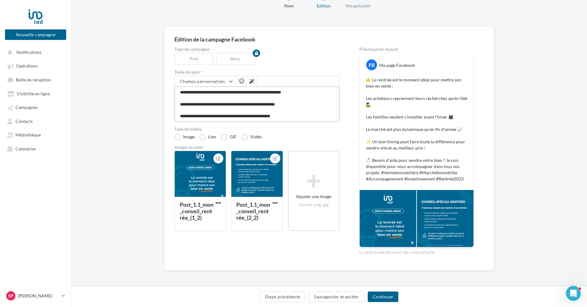
type textarea "**********"
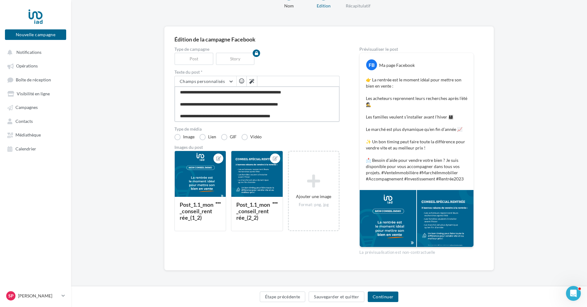
type textarea "**********"
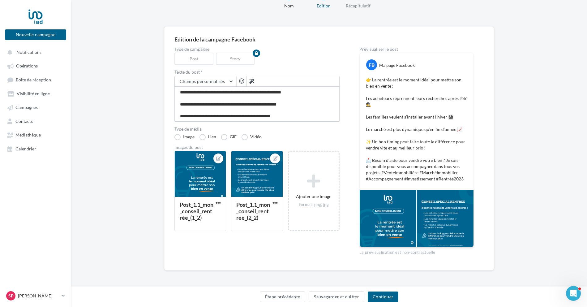
type textarea "**********"
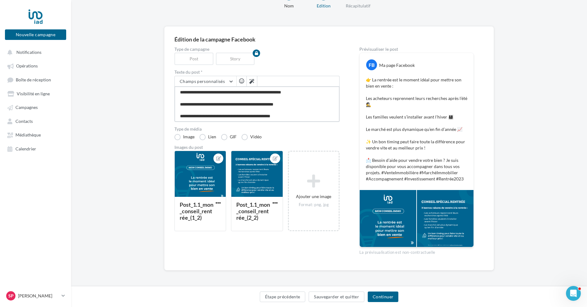
type textarea "**********"
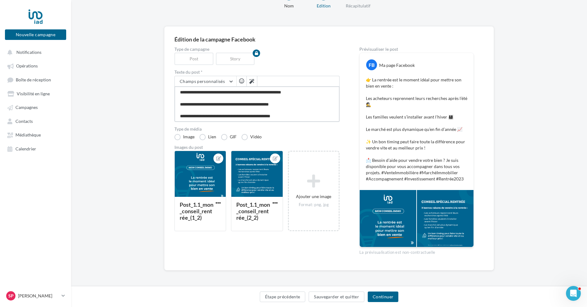
type textarea "**********"
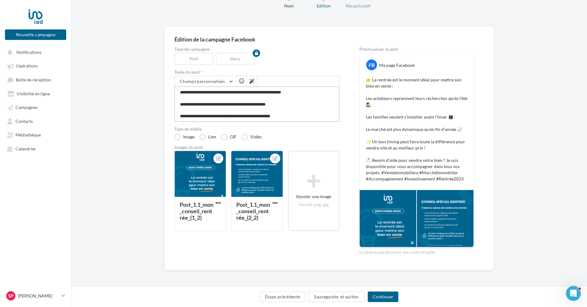
type textarea "**********"
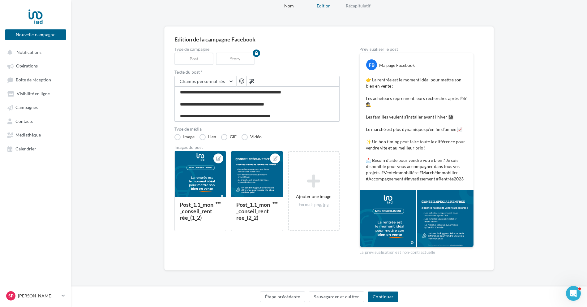
type textarea "**********"
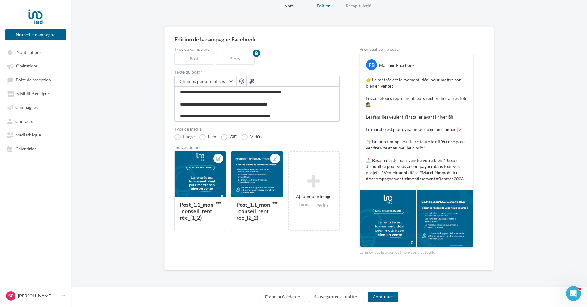
type textarea "**********"
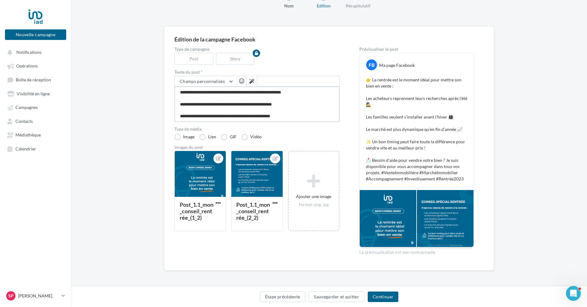
type textarea "**********"
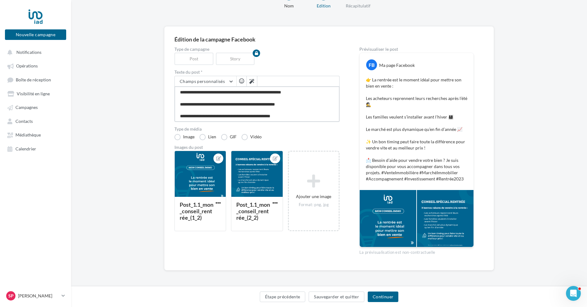
type textarea "**********"
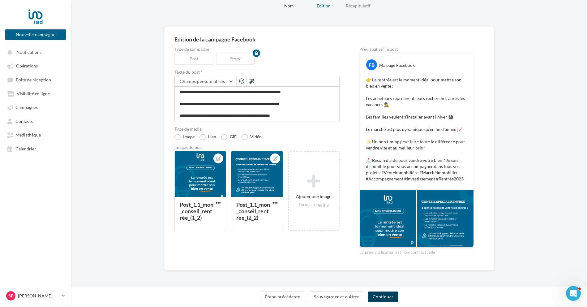
click at [388, 295] on button "Continuer" at bounding box center [383, 296] width 31 height 11
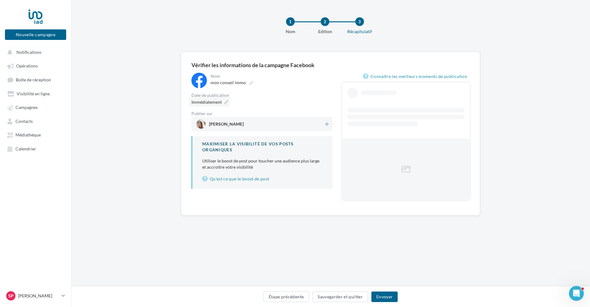
click at [201, 101] on span "Immédiatement" at bounding box center [206, 101] width 30 height 5
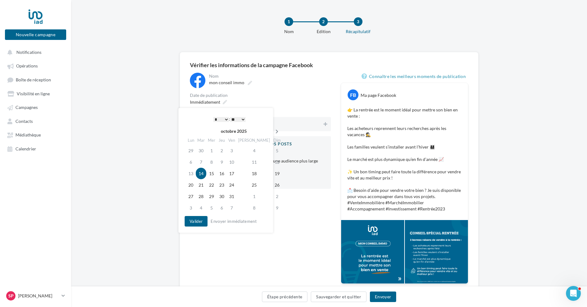
click at [273, 130] on icon at bounding box center [277, 131] width 8 height 4
click at [190, 165] on td "3" at bounding box center [189, 161] width 11 height 11
click at [199, 221] on button "Valider" at bounding box center [194, 221] width 23 height 11
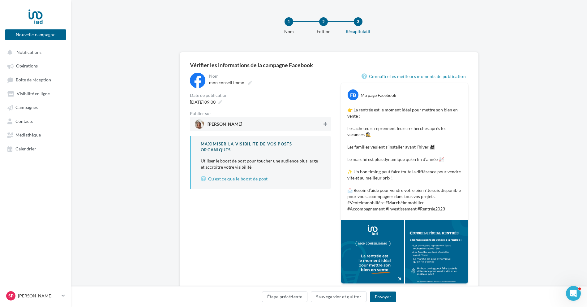
click at [325, 124] on icon at bounding box center [326, 124] width 4 height 4
click at [385, 295] on button "Envoyer" at bounding box center [383, 296] width 26 height 11
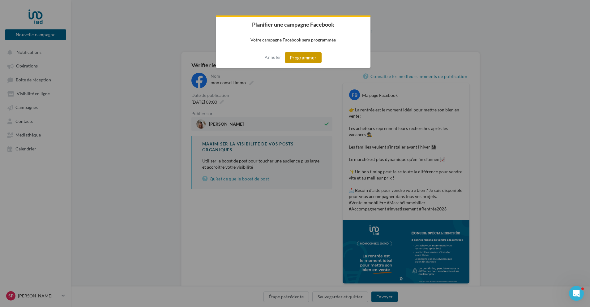
click at [306, 57] on button "Programmer" at bounding box center [303, 57] width 37 height 11
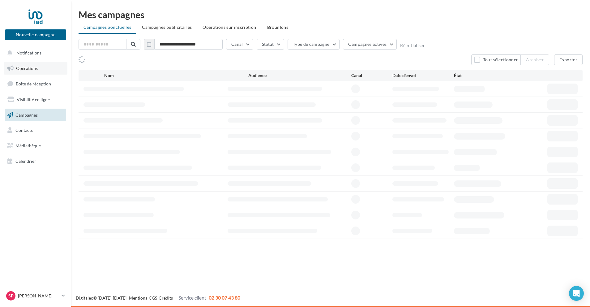
click at [28, 66] on span "Opérations" at bounding box center [27, 68] width 22 height 5
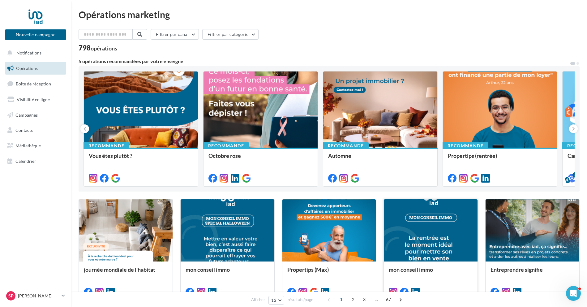
click at [468, 248] on div at bounding box center [431, 230] width 94 height 63
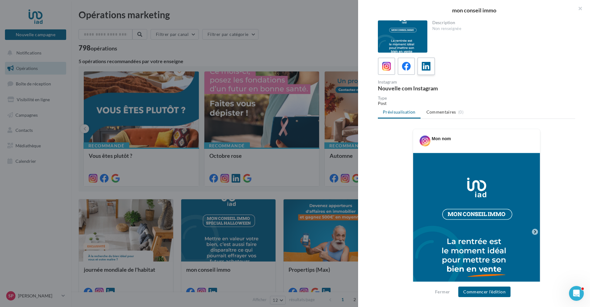
click at [426, 64] on icon at bounding box center [426, 66] width 9 height 9
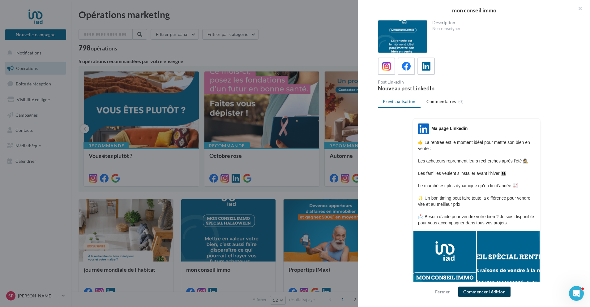
click at [503, 289] on button "Commencer l'édition" at bounding box center [484, 291] width 52 height 11
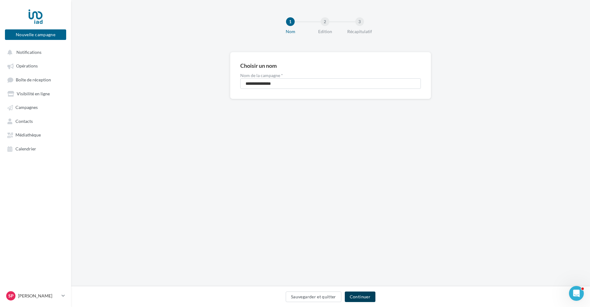
click at [358, 294] on button "Continuer" at bounding box center [360, 296] width 31 height 11
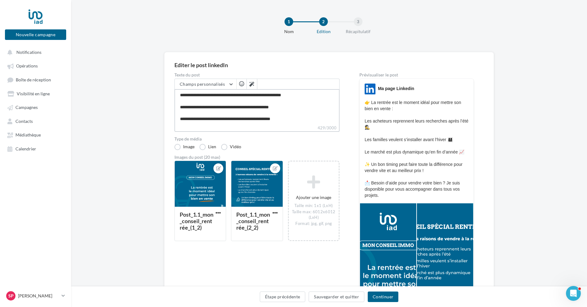
click at [280, 106] on textarea "**********" at bounding box center [256, 107] width 165 height 36
type textarea "**********"
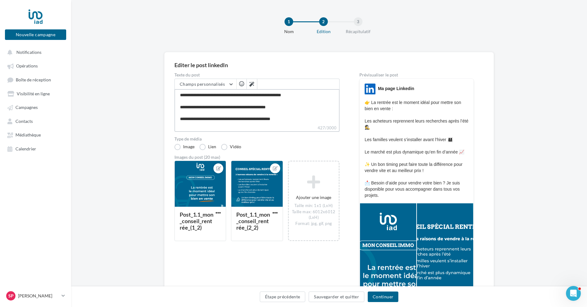
type textarea "**********"
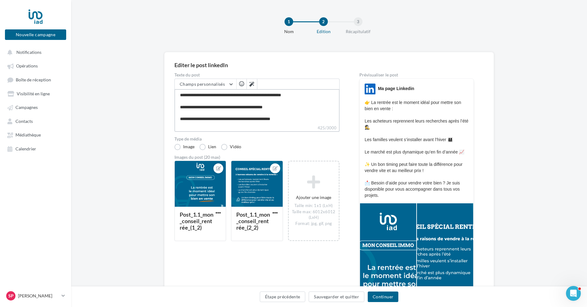
type textarea "**********"
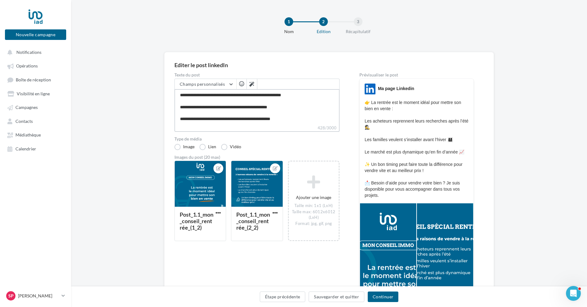
type textarea "**********"
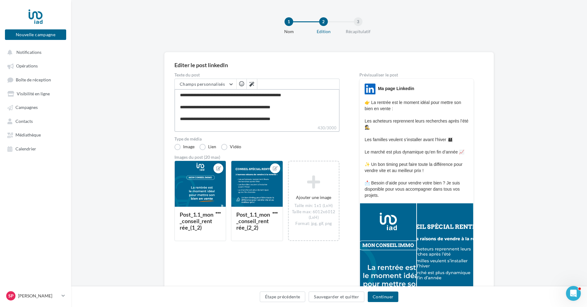
type textarea "**********"
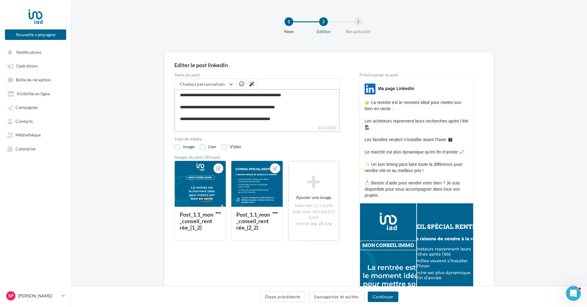
type textarea "**********"
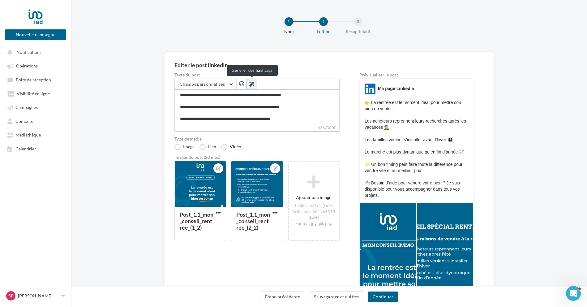
type textarea "**********"
click at [251, 81] on button at bounding box center [251, 84] width 11 height 11
type textarea "**********"
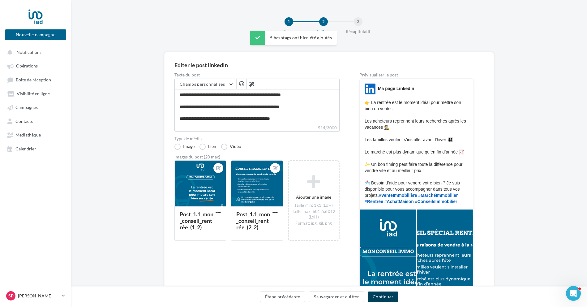
click at [383, 298] on button "Continuer" at bounding box center [383, 296] width 31 height 11
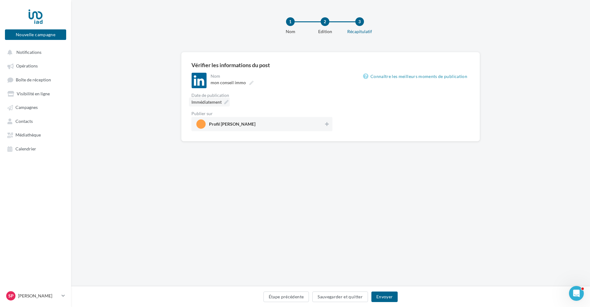
click at [211, 106] on div "Immédiatement" at bounding box center [209, 101] width 41 height 9
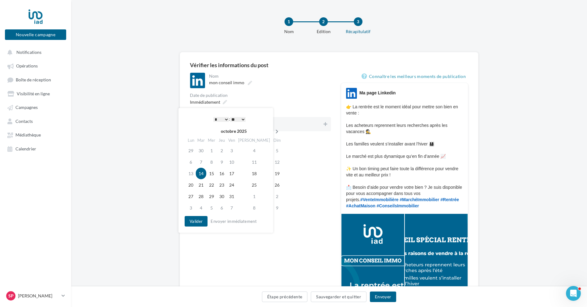
click at [273, 131] on icon at bounding box center [277, 131] width 8 height 4
click at [200, 165] on td "4" at bounding box center [200, 161] width 11 height 11
click at [201, 221] on button "Valider" at bounding box center [194, 221] width 23 height 11
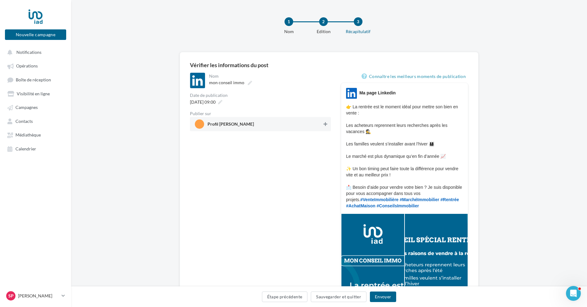
click at [326, 124] on icon at bounding box center [326, 124] width 4 height 4
click at [385, 296] on button "Envoyer" at bounding box center [383, 296] width 26 height 11
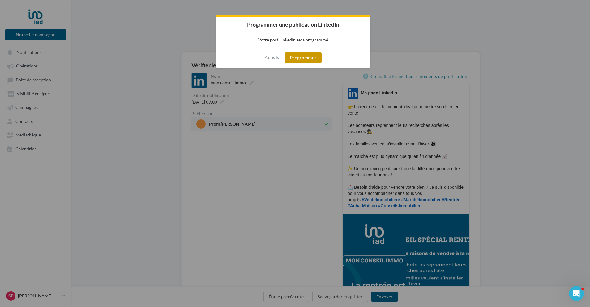
click at [311, 56] on button "Programmer" at bounding box center [303, 57] width 37 height 11
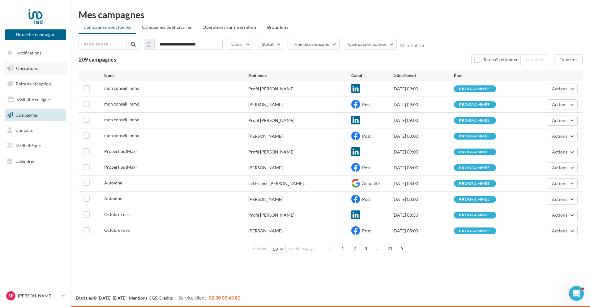
click at [25, 68] on span "Opérations" at bounding box center [27, 68] width 22 height 5
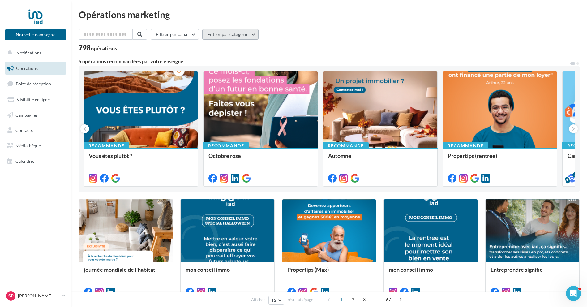
click at [234, 35] on button "Filtrer par catégorie" at bounding box center [230, 34] width 56 height 11
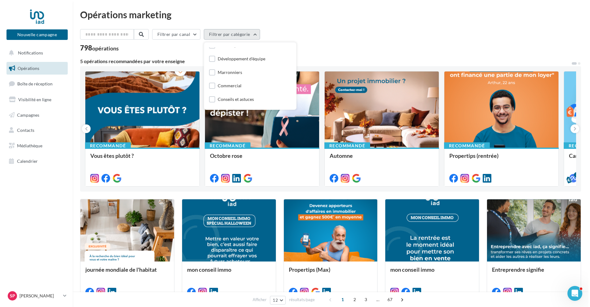
scroll to position [31, 0]
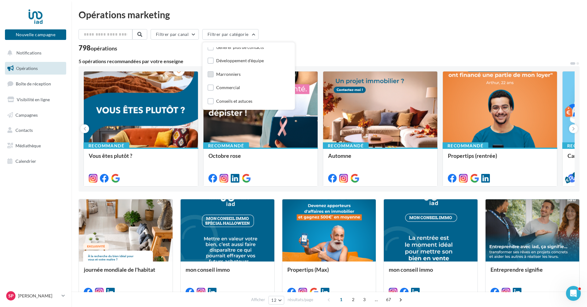
click at [219, 74] on div "Marronniers" at bounding box center [228, 74] width 24 height 6
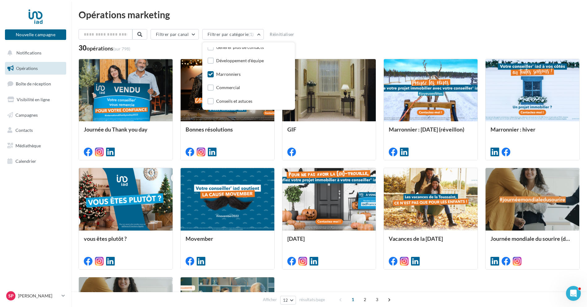
click at [427, 32] on div "Filtrer par canal Filtrer par catégorie (1) Toutes les catégories Développer ma…" at bounding box center [329, 35] width 501 height 13
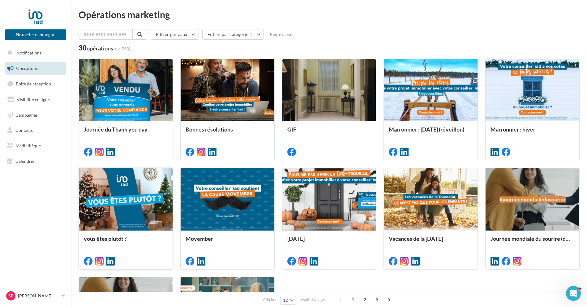
click at [125, 184] on div at bounding box center [126, 199] width 94 height 63
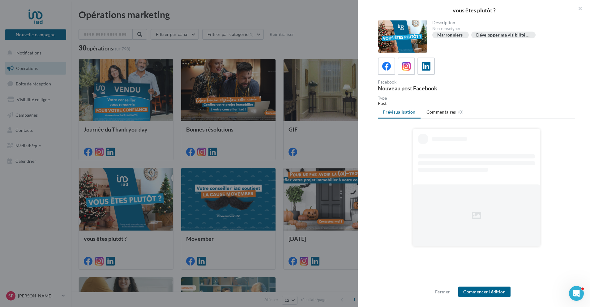
click at [327, 21] on div at bounding box center [295, 153] width 590 height 307
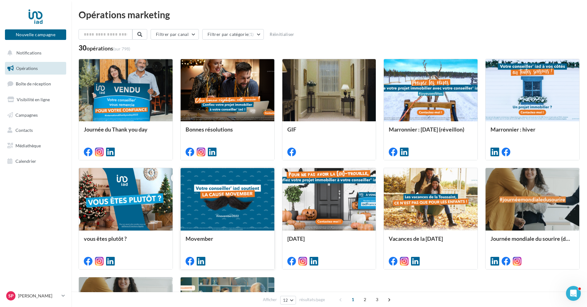
click at [255, 223] on div at bounding box center [228, 199] width 94 height 63
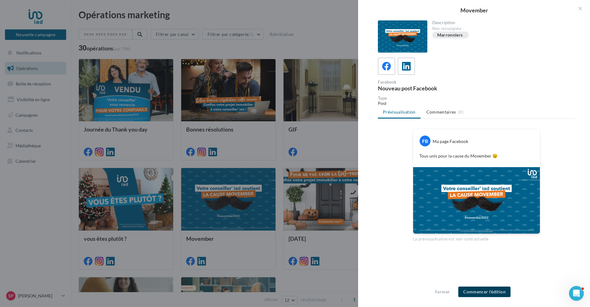
click at [498, 292] on button "Commencer l'édition" at bounding box center [484, 291] width 52 height 11
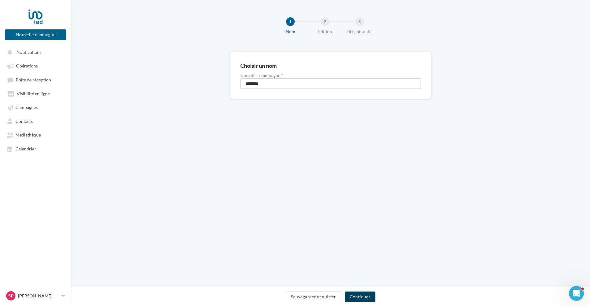
click at [362, 293] on button "Continuer" at bounding box center [360, 296] width 31 height 11
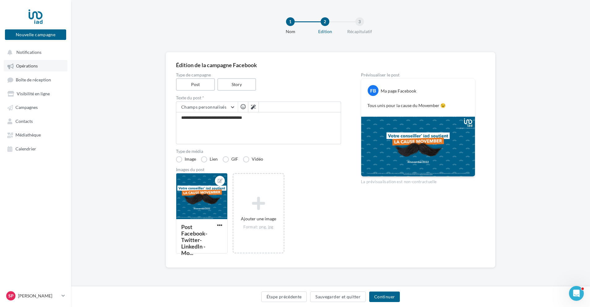
click at [30, 64] on span "Opérations" at bounding box center [27, 65] width 22 height 5
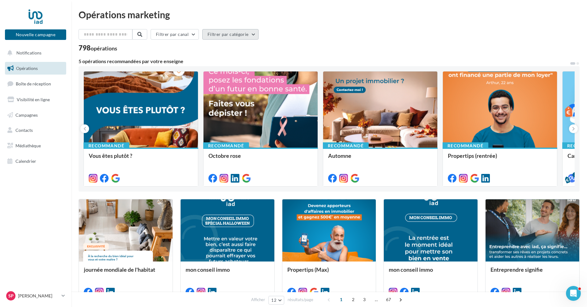
click at [239, 33] on button "Filtrer par catégorie" at bounding box center [230, 34] width 56 height 11
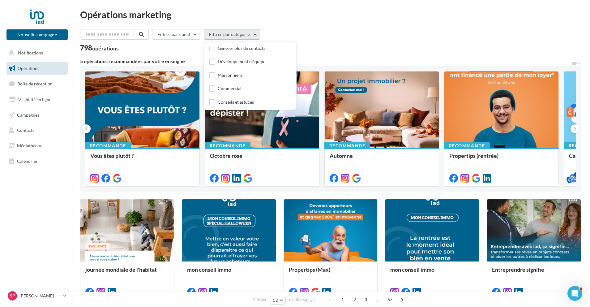
scroll to position [31, 0]
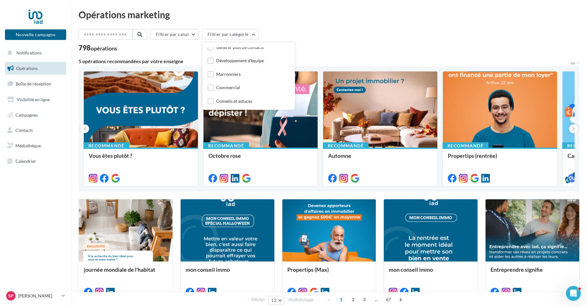
click at [217, 75] on div "Marronniers" at bounding box center [224, 75] width 33 height 8
click at [214, 75] on label at bounding box center [211, 74] width 6 height 6
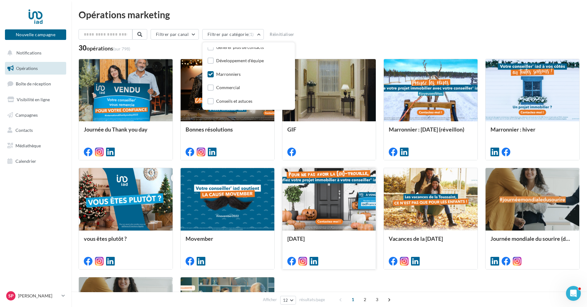
click at [328, 199] on div at bounding box center [329, 199] width 94 height 63
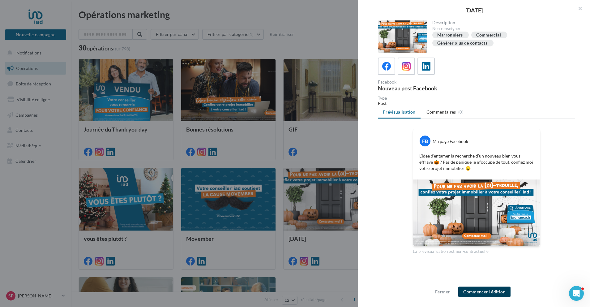
click at [479, 290] on button "Commencer l'édition" at bounding box center [484, 291] width 52 height 11
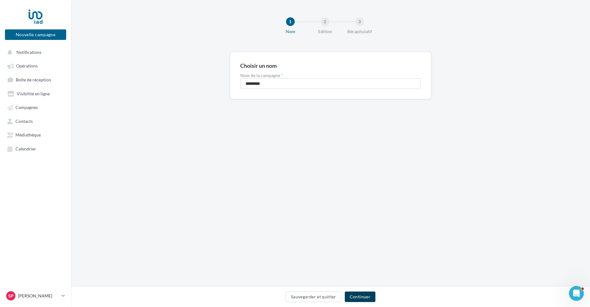
click at [362, 296] on button "Continuer" at bounding box center [360, 296] width 31 height 11
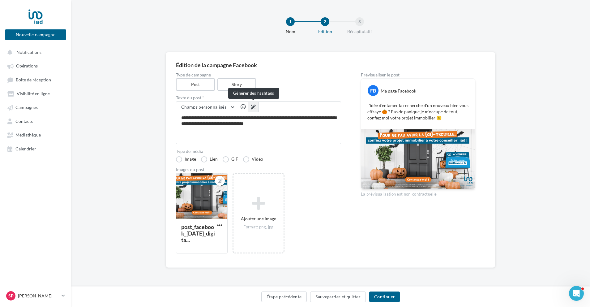
click at [253, 105] on icon at bounding box center [253, 107] width 5 height 5
type textarea "**********"
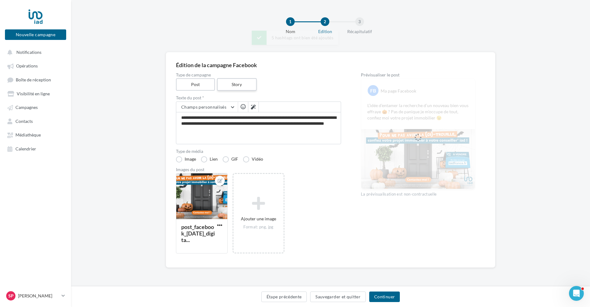
click at [231, 83] on label "Story" at bounding box center [237, 84] width 40 height 13
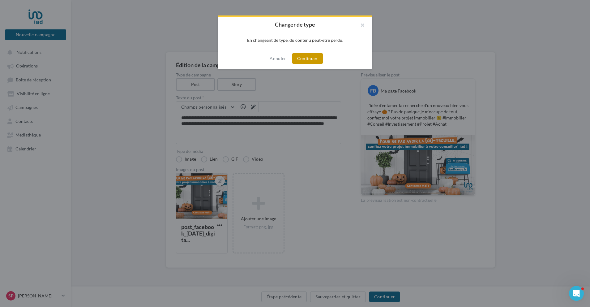
click at [318, 57] on button "Continuer" at bounding box center [307, 58] width 31 height 11
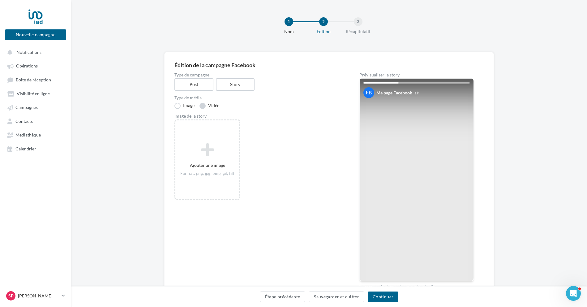
click at [202, 104] on label "Vidéo" at bounding box center [209, 106] width 20 height 6
click at [176, 105] on label "Image" at bounding box center [184, 106] width 20 height 6
click at [206, 87] on label "Post" at bounding box center [194, 84] width 40 height 13
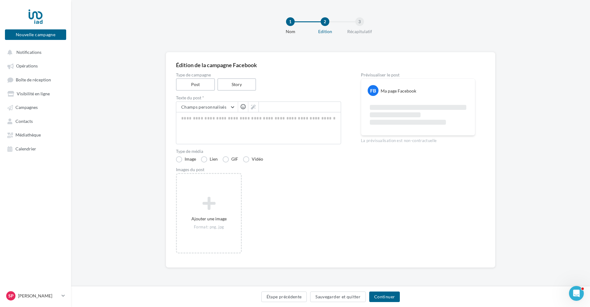
click at [291, 23] on div "1" at bounding box center [290, 21] width 9 height 9
click at [275, 299] on button "Étape précédente" at bounding box center [284, 296] width 46 height 11
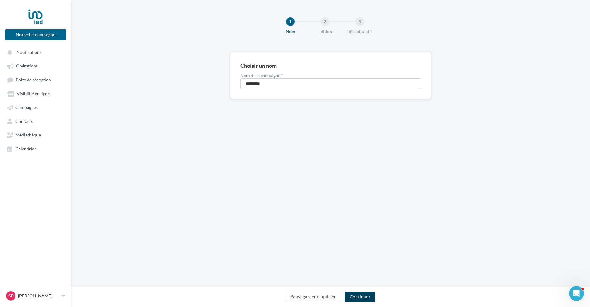
click at [365, 296] on button "Continuer" at bounding box center [360, 296] width 31 height 11
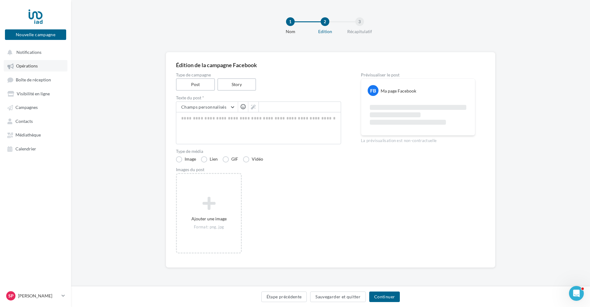
click at [31, 69] on link "Opérations" at bounding box center [36, 65] width 64 height 11
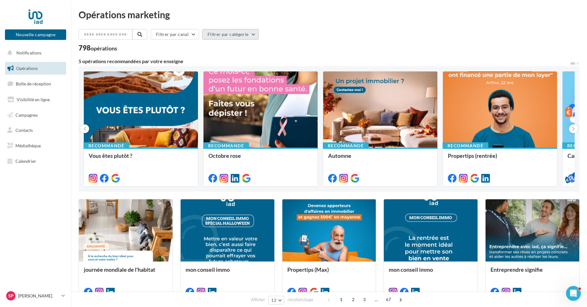
click at [238, 38] on button "Filtrer par catégorie" at bounding box center [230, 34] width 56 height 11
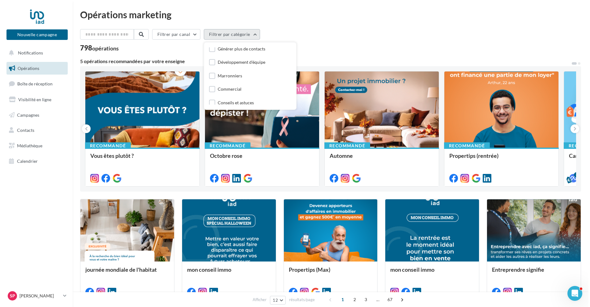
scroll to position [31, 0]
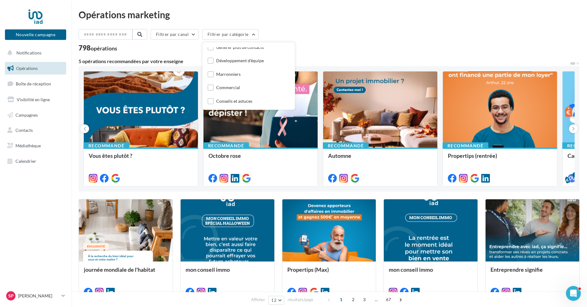
click at [213, 70] on div "Marronniers" at bounding box center [249, 74] width 82 height 9
click at [213, 74] on label at bounding box center [211, 74] width 6 height 6
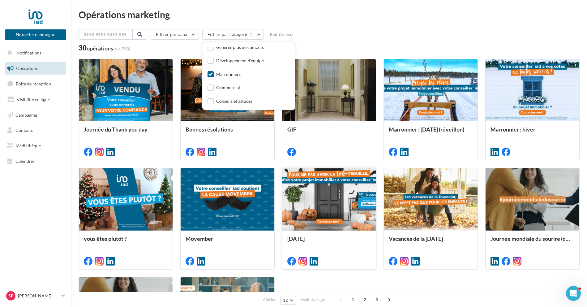
click at [324, 204] on div at bounding box center [329, 199] width 94 height 63
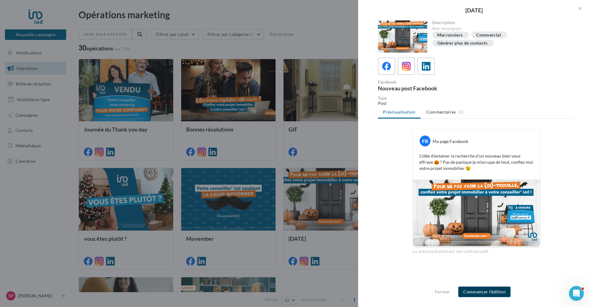
click at [470, 290] on button "Commencer l'édition" at bounding box center [484, 291] width 52 height 11
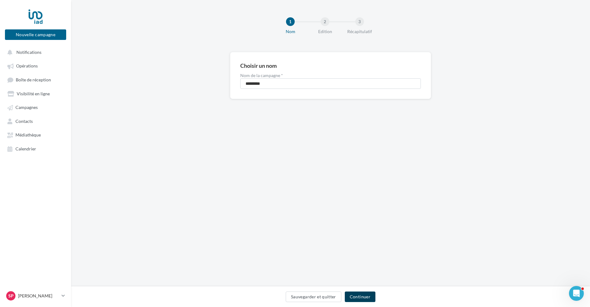
click at [366, 297] on button "Continuer" at bounding box center [360, 296] width 31 height 11
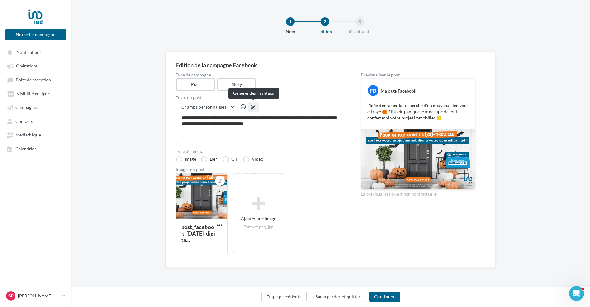
click at [253, 105] on icon at bounding box center [253, 107] width 5 height 5
type textarea "**********"
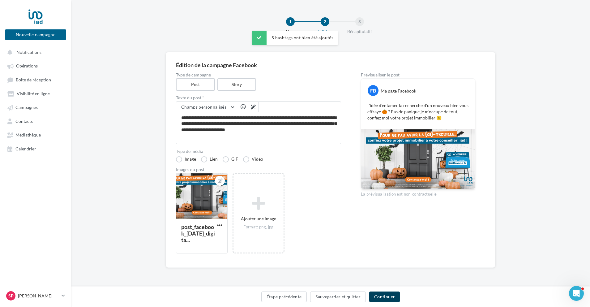
click at [392, 296] on button "Continuer" at bounding box center [384, 296] width 31 height 11
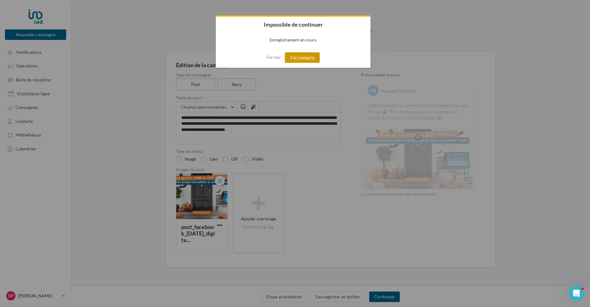
click at [307, 58] on button "J'ai compris" at bounding box center [302, 57] width 35 height 11
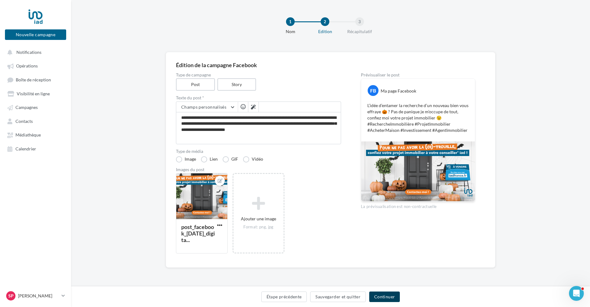
click at [387, 298] on button "Continuer" at bounding box center [384, 296] width 31 height 11
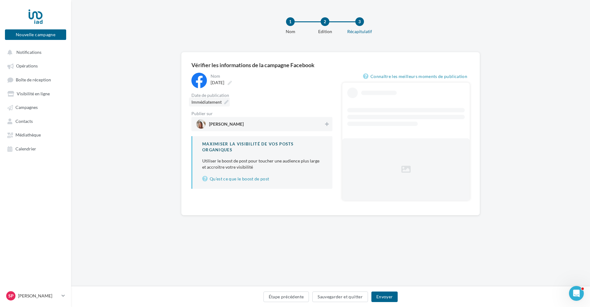
click at [209, 101] on span "Immédiatement" at bounding box center [206, 101] width 30 height 5
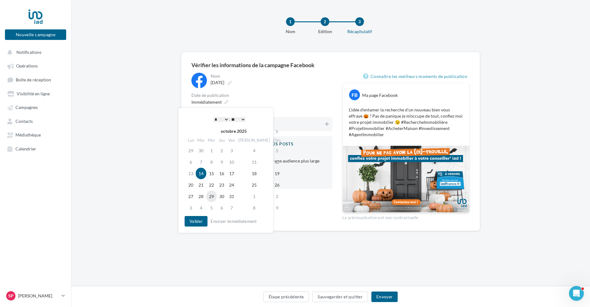
click at [210, 197] on td "29" at bounding box center [211, 196] width 11 height 11
click at [189, 220] on button "Valider" at bounding box center [196, 221] width 23 height 11
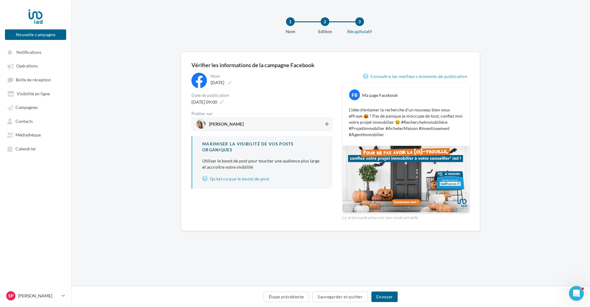
click at [328, 126] on icon at bounding box center [327, 124] width 4 height 4
click at [382, 296] on button "Envoyer" at bounding box center [384, 296] width 26 height 11
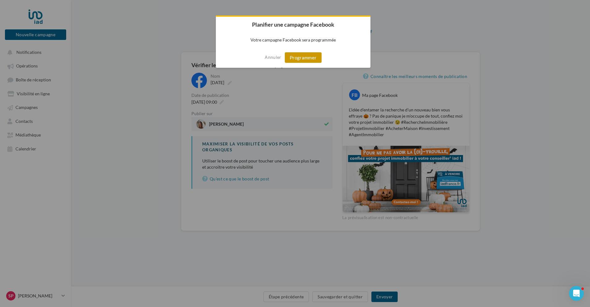
click at [306, 56] on button "Programmer" at bounding box center [303, 57] width 37 height 11
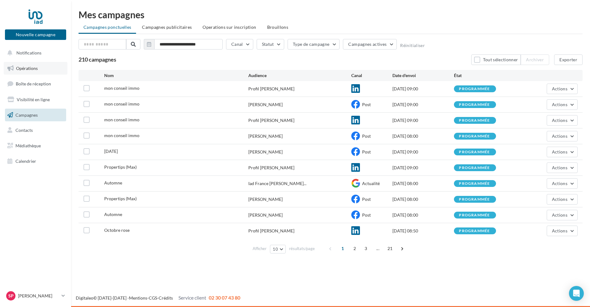
click at [31, 72] on link "Opérations" at bounding box center [36, 68] width 64 height 13
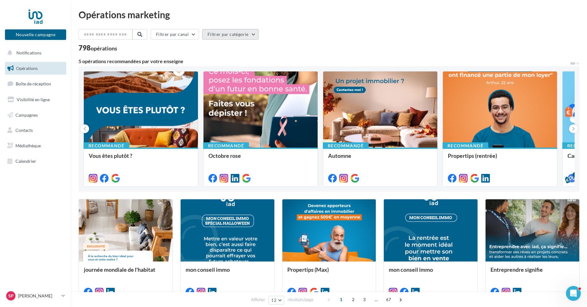
click at [229, 32] on button "Filtrer par catégorie" at bounding box center [230, 34] width 56 height 11
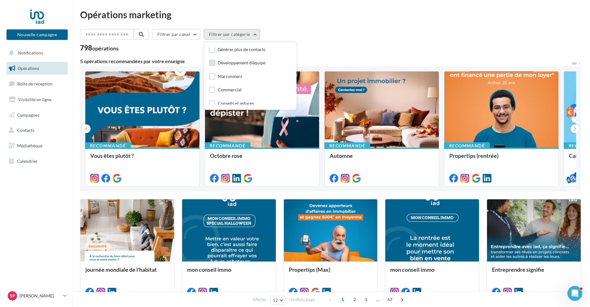
scroll to position [31, 0]
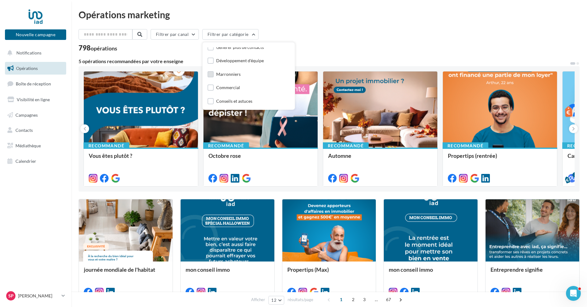
click at [211, 75] on label at bounding box center [211, 74] width 6 height 6
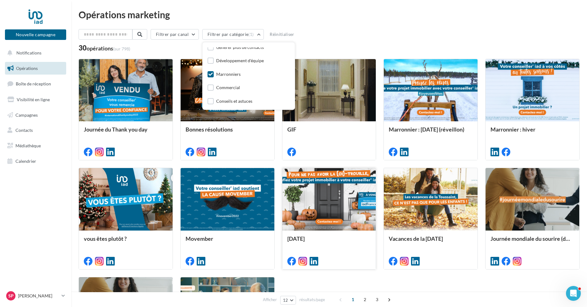
click at [340, 249] on div "[DATE]" at bounding box center [329, 249] width 84 height 28
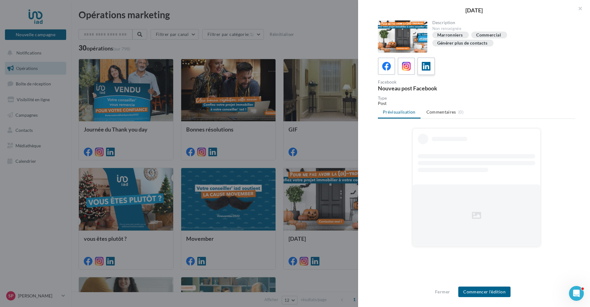
click at [423, 67] on icon at bounding box center [426, 66] width 9 height 9
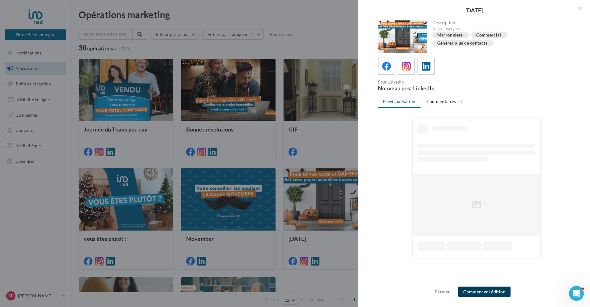
click at [492, 291] on button "Commencer l'édition" at bounding box center [484, 291] width 52 height 11
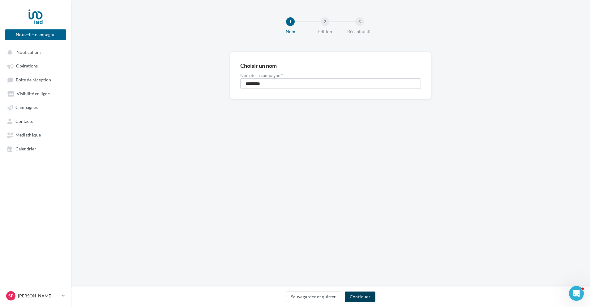
click at [357, 294] on button "Continuer" at bounding box center [360, 296] width 31 height 11
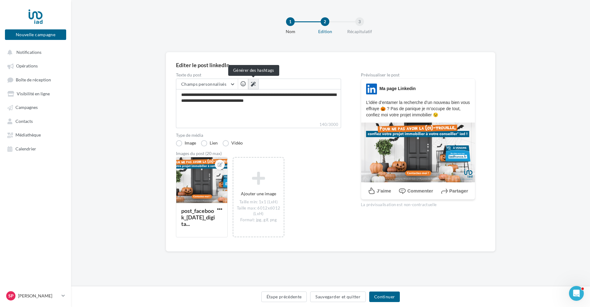
click at [254, 84] on icon at bounding box center [253, 84] width 5 height 5
type textarea "**********"
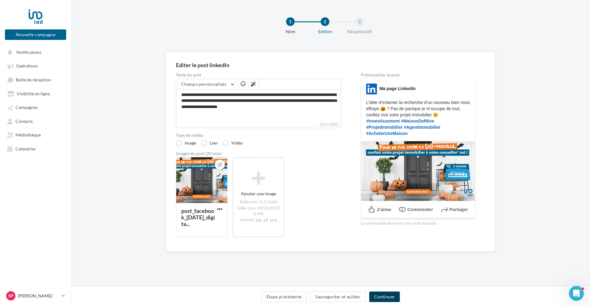
click at [385, 297] on button "Continuer" at bounding box center [384, 296] width 31 height 11
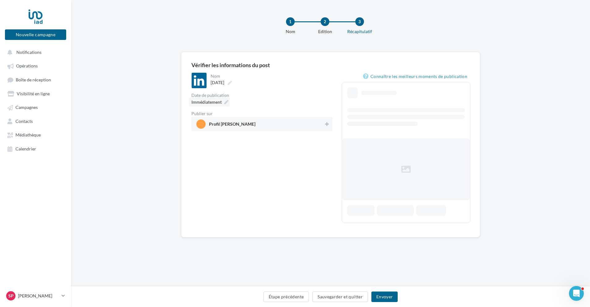
click at [204, 102] on span "Immédiatement" at bounding box center [206, 101] width 30 height 5
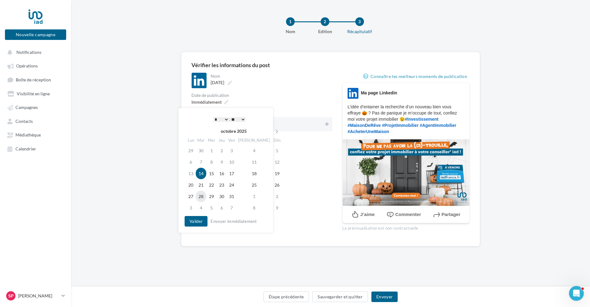
click at [201, 197] on td "28" at bounding box center [201, 196] width 11 height 11
click at [199, 220] on button "Valider" at bounding box center [196, 221] width 23 height 11
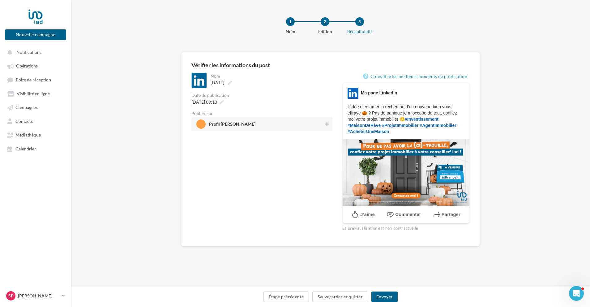
click at [323, 125] on span "Profil Stephanie Gamba" at bounding box center [259, 123] width 127 height 9
click at [388, 298] on button "Envoyer" at bounding box center [384, 296] width 26 height 11
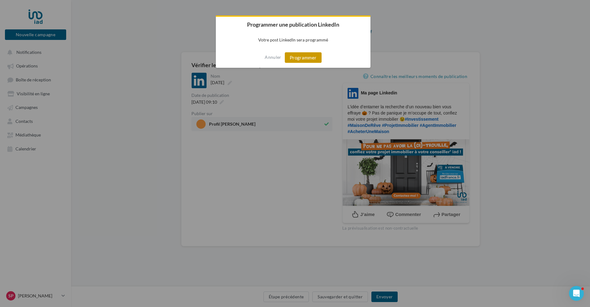
click at [311, 62] on button "Programmer" at bounding box center [303, 57] width 37 height 11
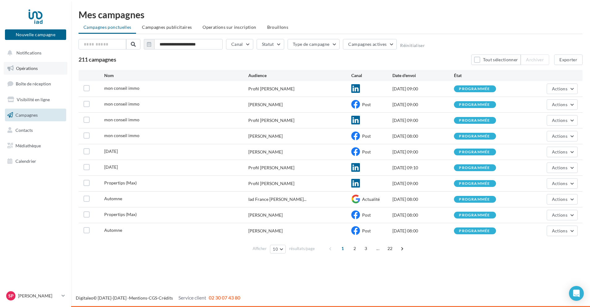
click at [49, 71] on link "Opérations" at bounding box center [36, 68] width 64 height 13
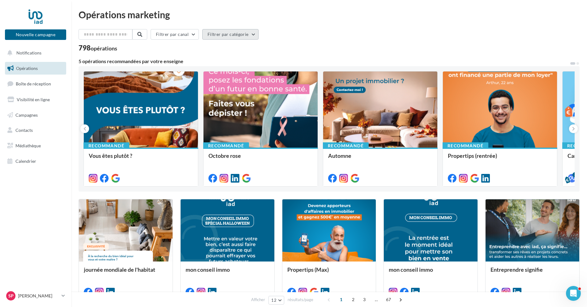
click at [242, 35] on button "Filtrer par catégorie" at bounding box center [230, 34] width 56 height 11
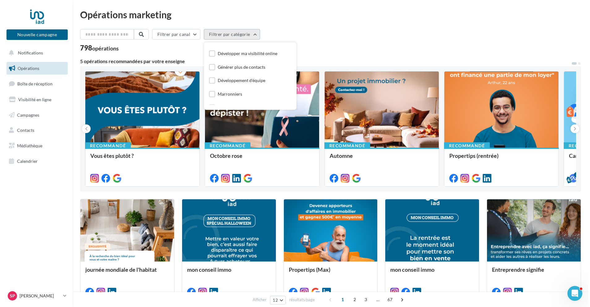
scroll to position [31, 0]
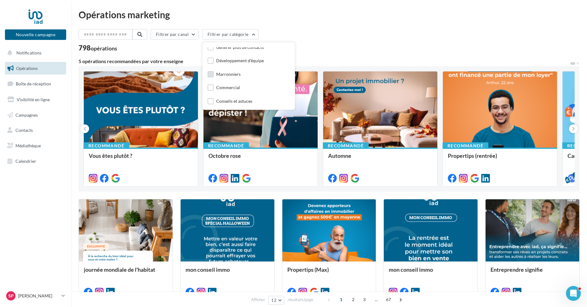
click at [212, 74] on label at bounding box center [211, 74] width 6 height 6
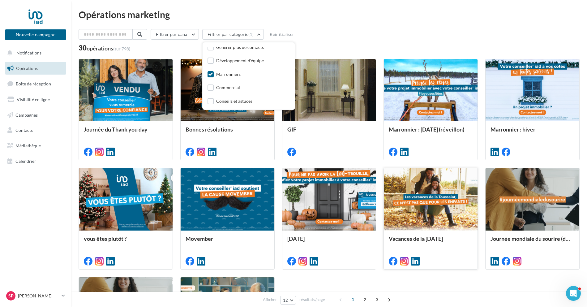
click at [449, 216] on div at bounding box center [431, 199] width 94 height 63
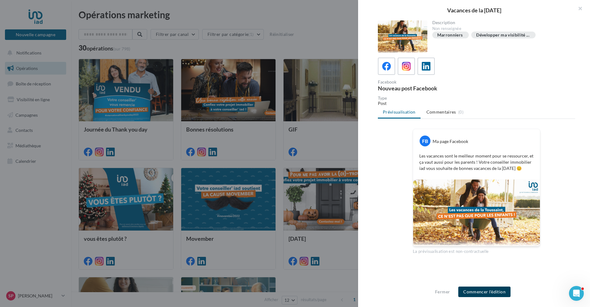
click at [505, 292] on button "Commencer l'édition" at bounding box center [484, 291] width 52 height 11
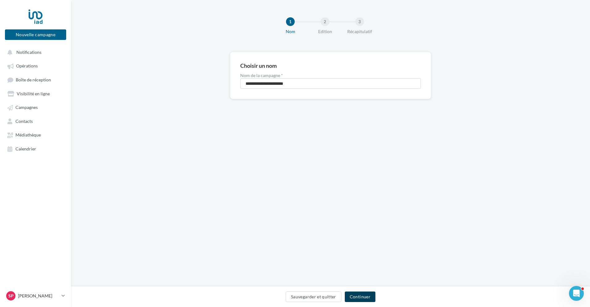
click at [359, 297] on button "Continuer" at bounding box center [360, 296] width 31 height 11
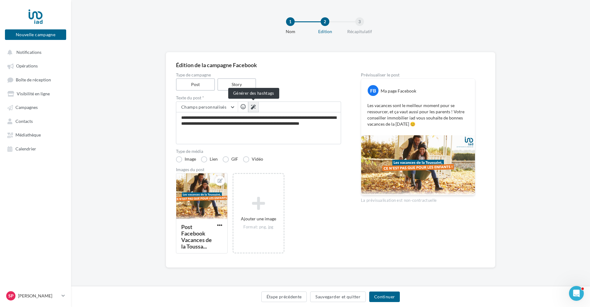
click at [254, 105] on icon at bounding box center [253, 107] width 5 height 5
type textarea "**********"
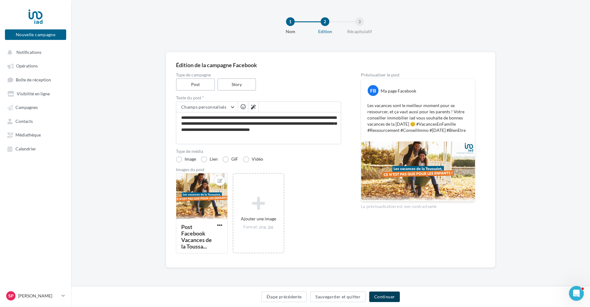
click at [393, 300] on button "Continuer" at bounding box center [384, 296] width 31 height 11
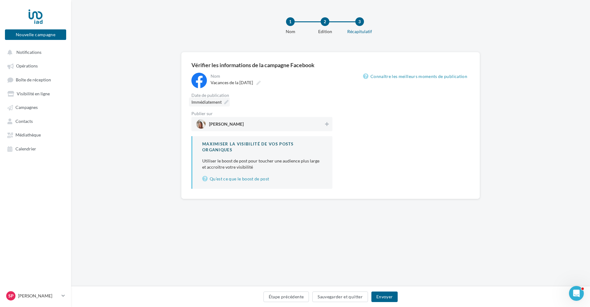
click at [200, 101] on span "Immédiatement" at bounding box center [206, 101] width 30 height 5
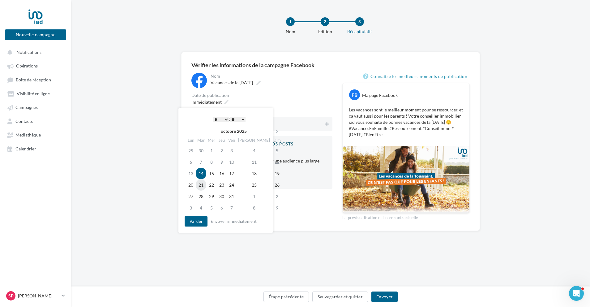
click at [204, 188] on td "21" at bounding box center [201, 184] width 11 height 11
click at [196, 220] on button "Valider" at bounding box center [196, 221] width 23 height 11
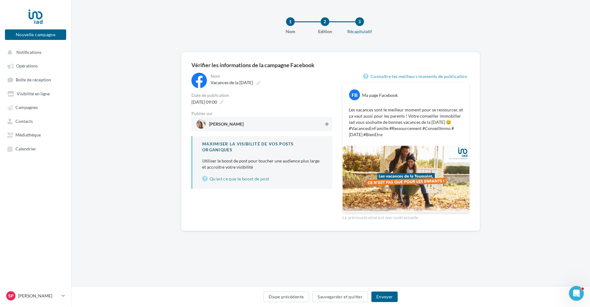
click at [329, 124] on button at bounding box center [327, 123] width 6 height 7
click at [393, 296] on button "Envoyer" at bounding box center [384, 296] width 26 height 11
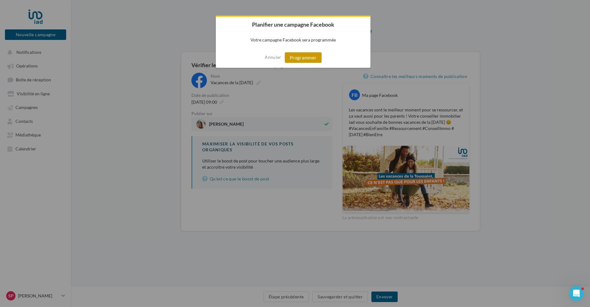
click at [314, 61] on button "Programmer" at bounding box center [303, 57] width 37 height 11
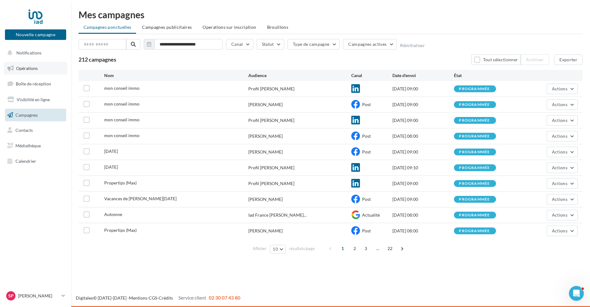
click at [41, 71] on link "Opérations" at bounding box center [36, 68] width 64 height 13
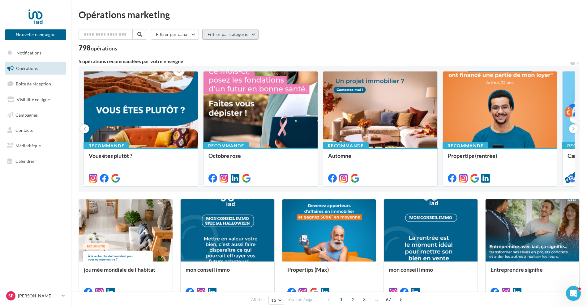
click at [237, 34] on button "Filtrer par catégorie" at bounding box center [230, 34] width 56 height 11
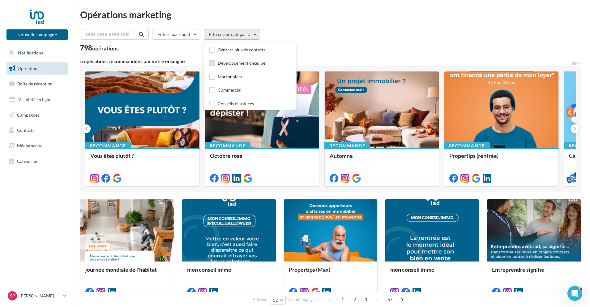
scroll to position [31, 0]
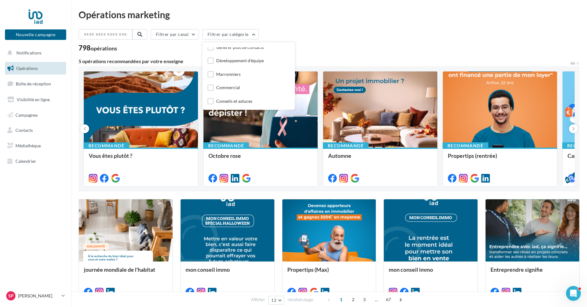
drag, startPoint x: 216, startPoint y: 74, endPoint x: 219, endPoint y: 78, distance: 5.3
click at [214, 74] on label at bounding box center [211, 74] width 6 height 6
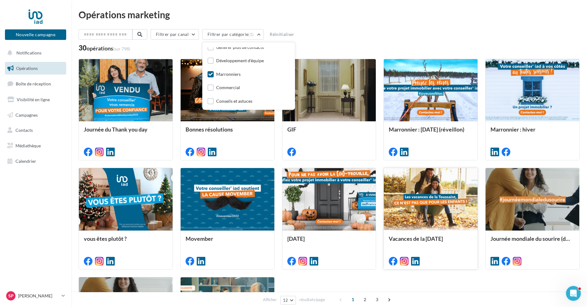
click at [451, 228] on div at bounding box center [431, 199] width 94 height 63
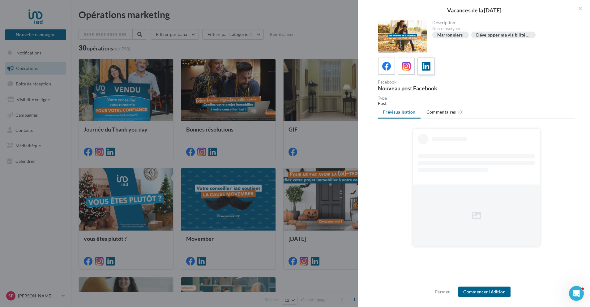
drag, startPoint x: 426, startPoint y: 65, endPoint x: 432, endPoint y: 74, distance: 11.6
click at [426, 65] on icon at bounding box center [426, 66] width 9 height 9
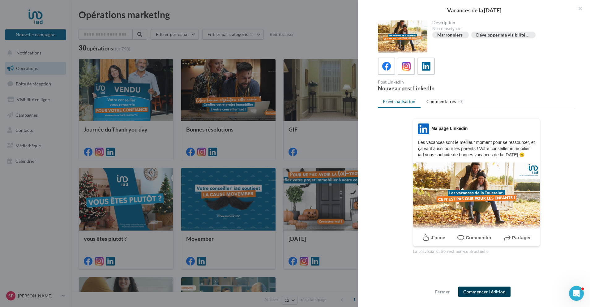
click at [485, 289] on button "Commencer l'édition" at bounding box center [484, 291] width 52 height 11
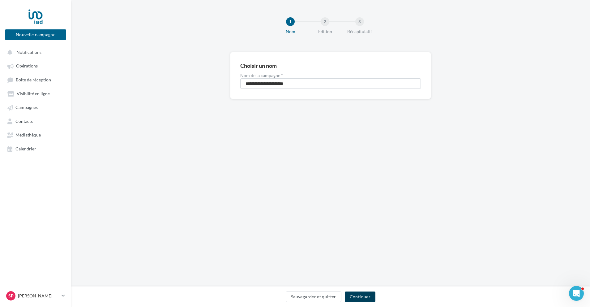
click at [364, 296] on button "Continuer" at bounding box center [360, 296] width 31 height 11
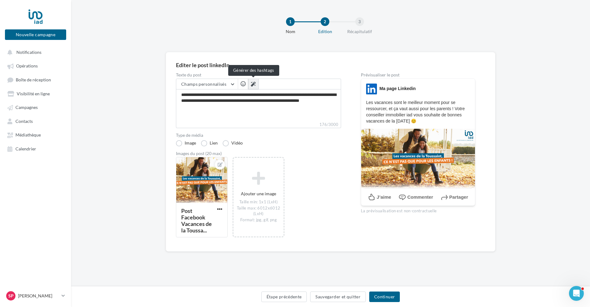
click at [257, 82] on button at bounding box center [253, 84] width 11 height 11
type textarea "**********"
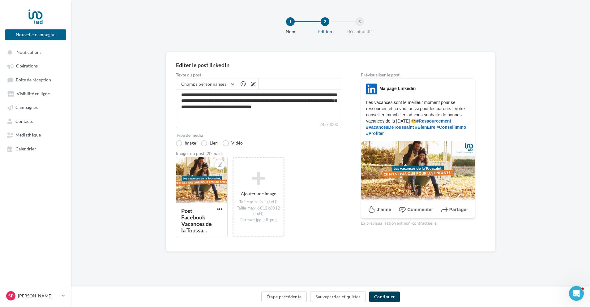
click at [391, 298] on button "Continuer" at bounding box center [384, 296] width 31 height 11
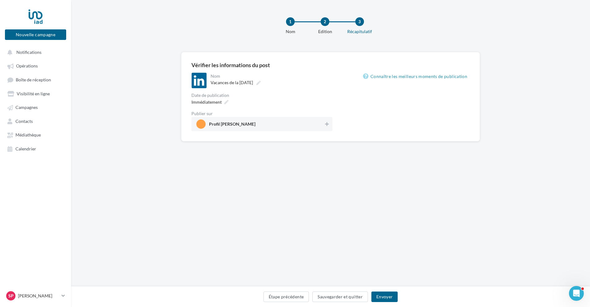
click at [215, 97] on div "Date de publication" at bounding box center [261, 95] width 141 height 4
click at [213, 103] on span "Immédiatement" at bounding box center [206, 101] width 30 height 5
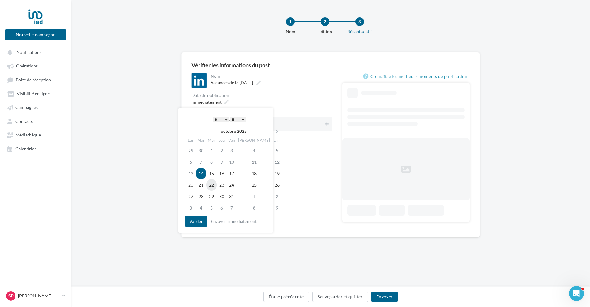
click at [217, 187] on td "22" at bounding box center [211, 184] width 11 height 11
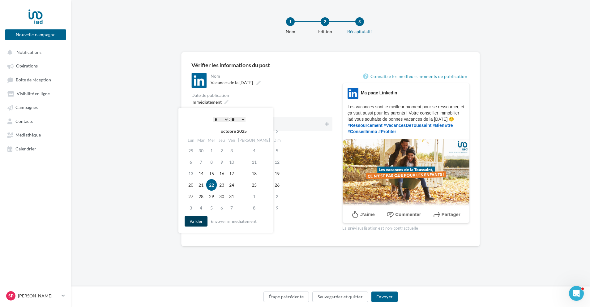
click at [200, 225] on button "Valider" at bounding box center [196, 221] width 23 height 11
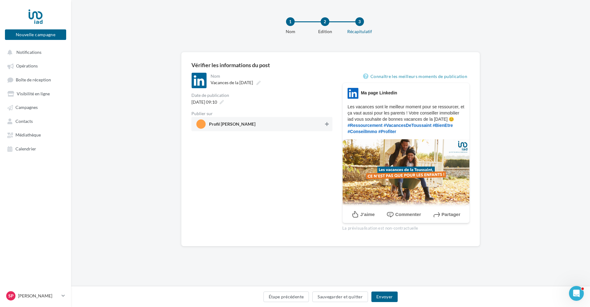
click at [325, 122] on icon at bounding box center [327, 124] width 4 height 4
click at [385, 298] on button "Envoyer" at bounding box center [384, 296] width 26 height 11
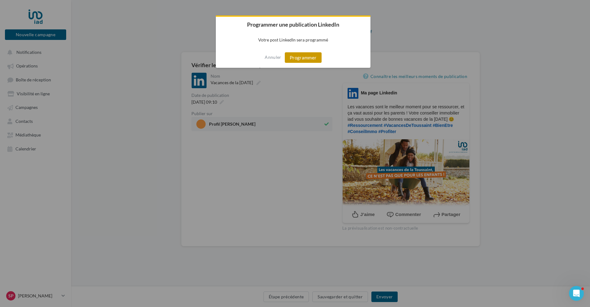
click at [315, 56] on button "Programmer" at bounding box center [303, 57] width 37 height 11
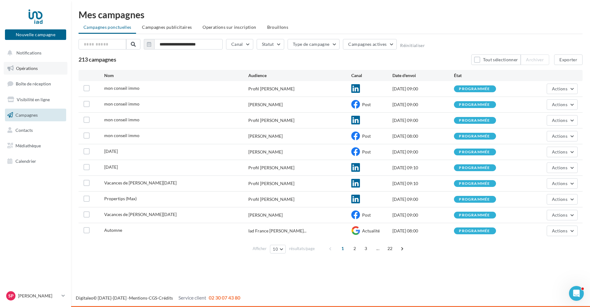
click at [25, 68] on span "Opérations" at bounding box center [27, 68] width 22 height 5
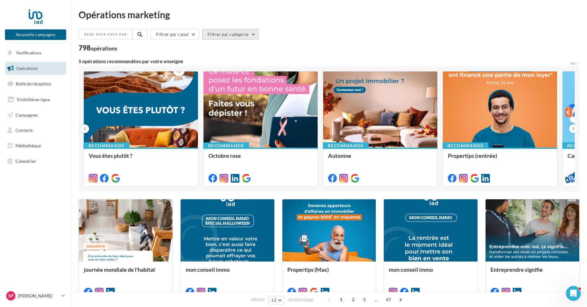
click at [246, 35] on button "Filtrer par catégorie" at bounding box center [230, 34] width 56 height 11
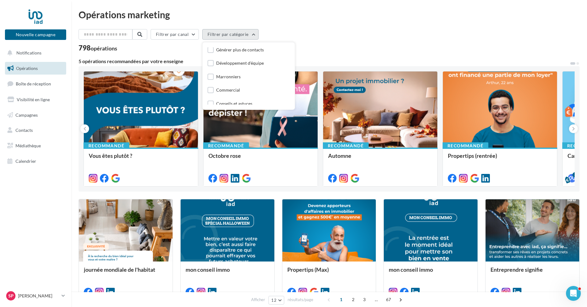
scroll to position [31, 0]
click at [214, 75] on label at bounding box center [211, 74] width 6 height 6
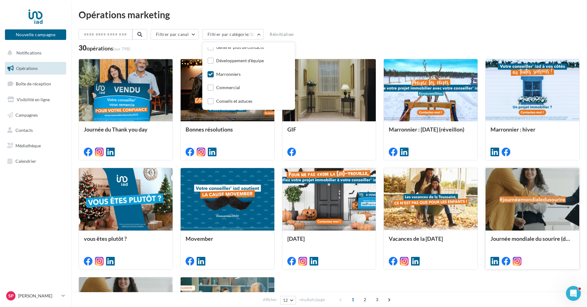
click at [562, 189] on div at bounding box center [533, 199] width 94 height 63
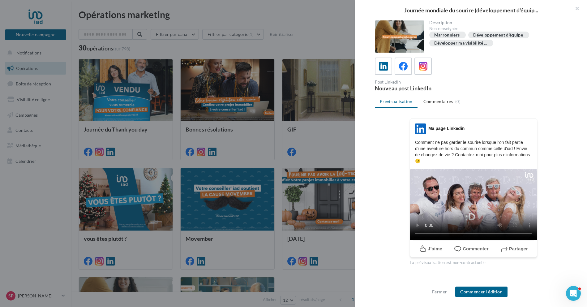
click at [334, 16] on div at bounding box center [293, 153] width 587 height 307
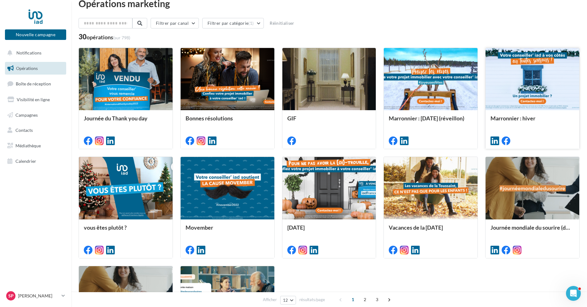
scroll to position [0, 0]
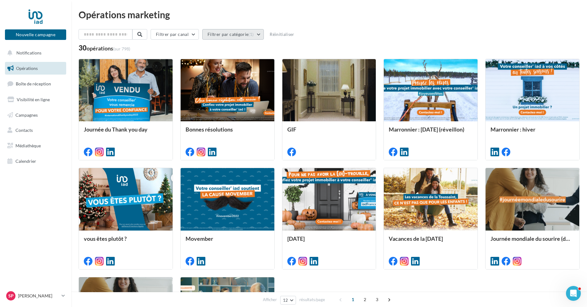
click at [226, 35] on button "Filtrer par catégorie (1)" at bounding box center [233, 34] width 62 height 11
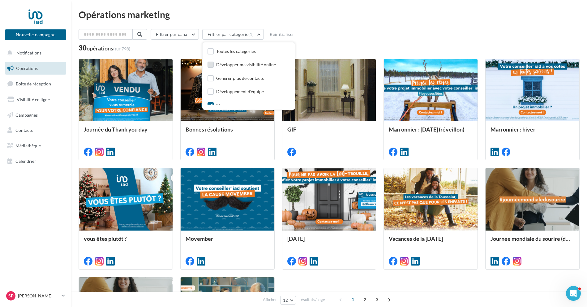
click at [245, 65] on div "Développer ma visibilité online" at bounding box center [246, 65] width 60 height 6
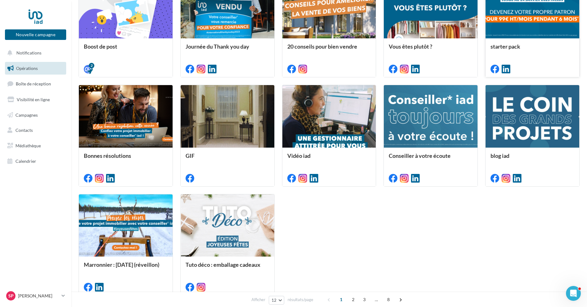
scroll to position [216, 0]
